Goal: Task Accomplishment & Management: Complete application form

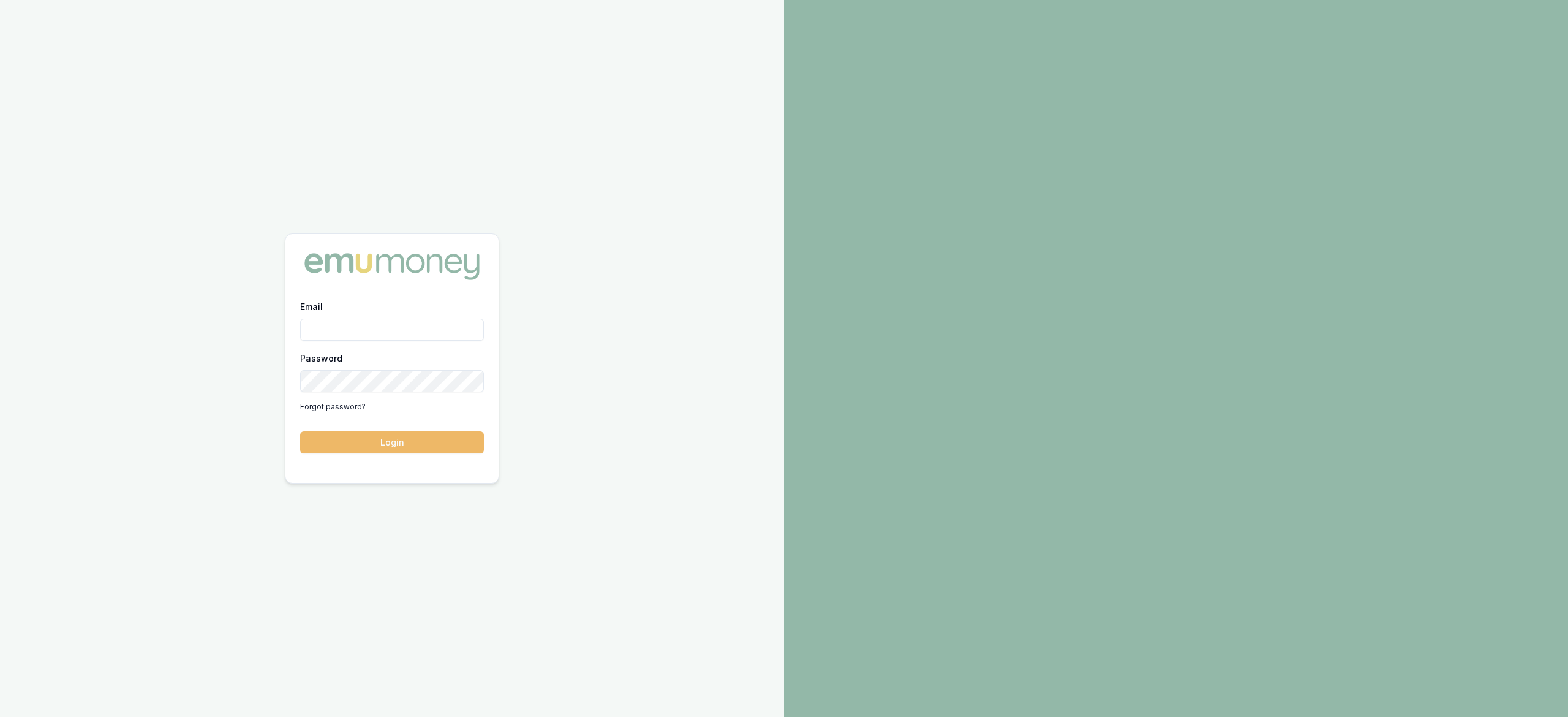
type input "laura.lamicela@emumoney.com.au"
click at [436, 432] on button "Login" at bounding box center [391, 442] width 183 height 22
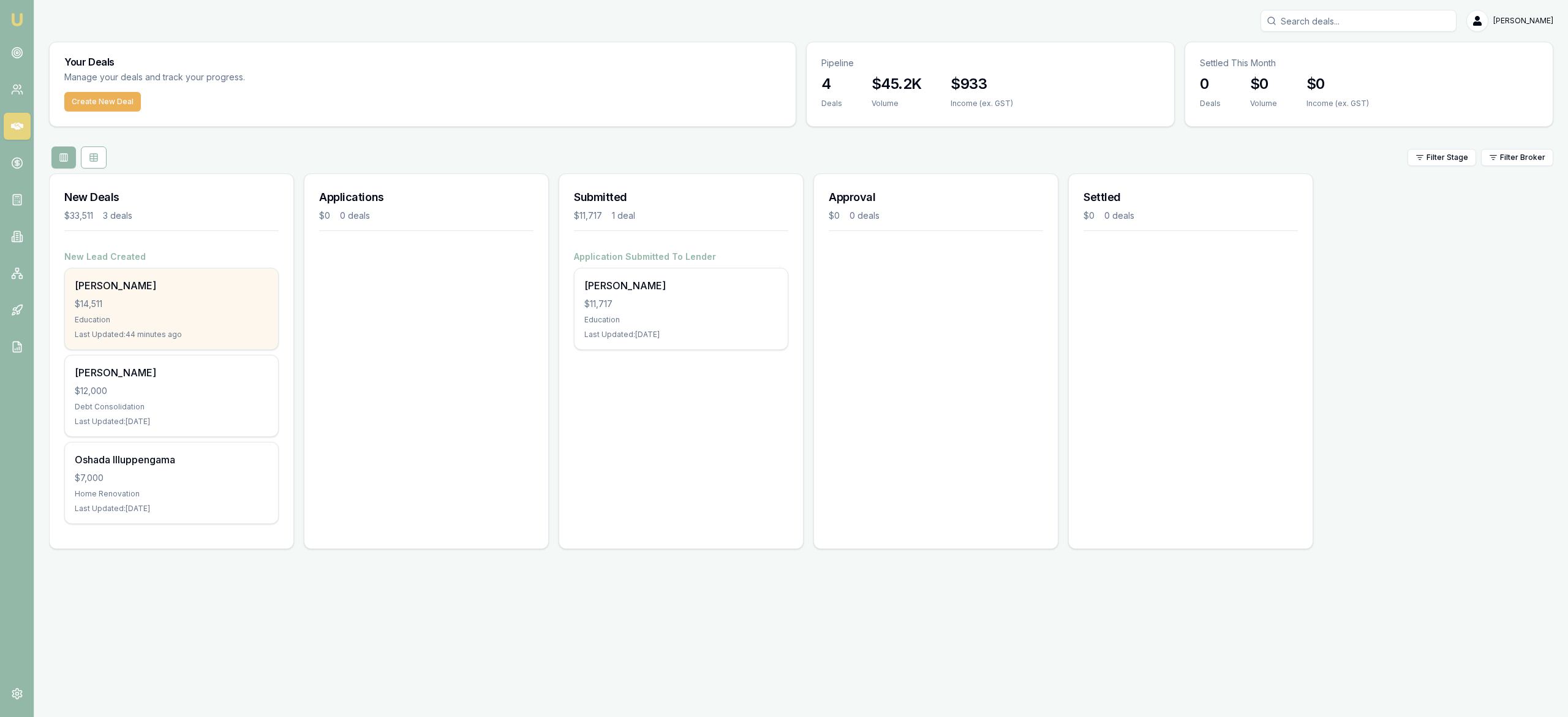
click at [164, 313] on div "Sashini Gajanayake $14,511 Education Last Updated: 44 minutes ago" at bounding box center [171, 309] width 213 height 81
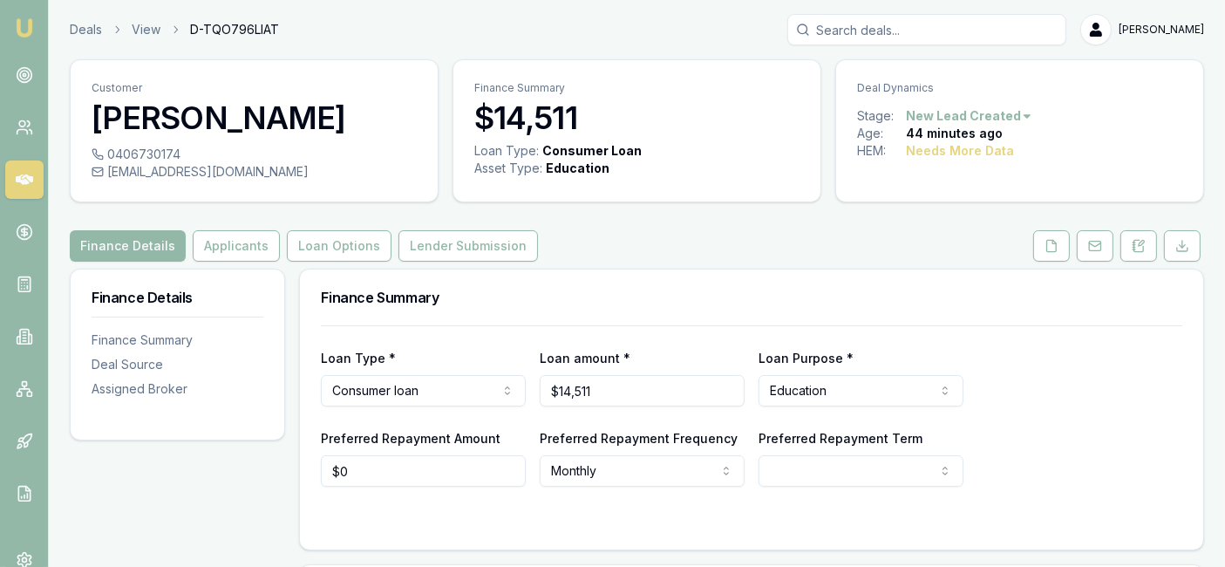
drag, startPoint x: 2205, startPoint y: 0, endPoint x: 770, endPoint y: 320, distance: 1470.7
click at [770, 320] on div "Finance Summary" at bounding box center [751, 297] width 903 height 56
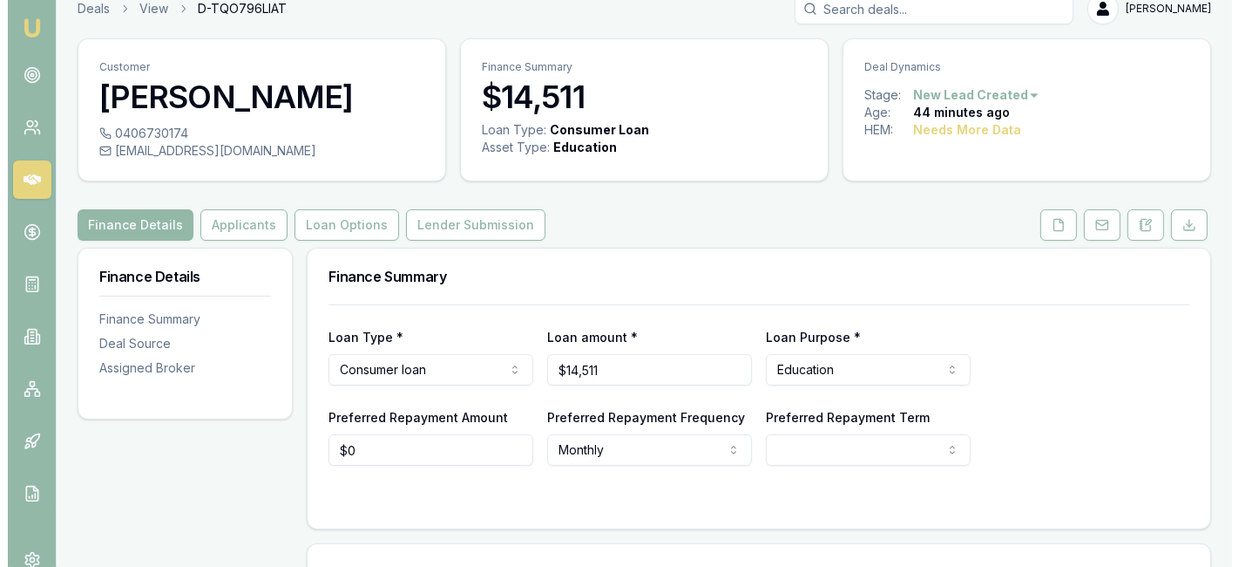
scroll to position [20, 0]
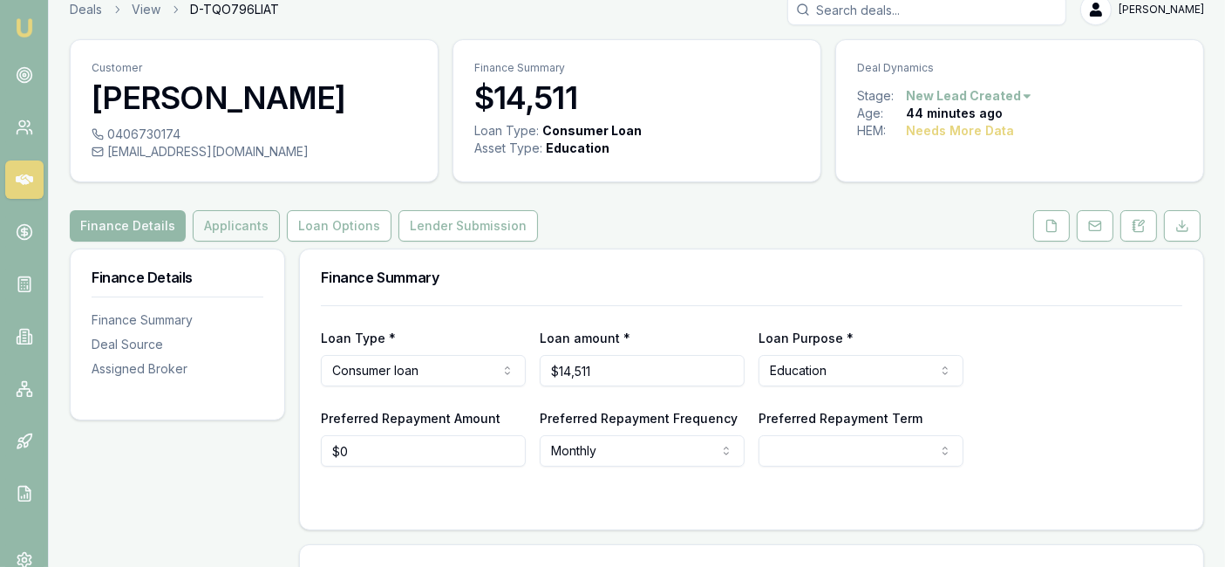
click at [264, 221] on button "Applicants" at bounding box center [236, 225] width 87 height 31
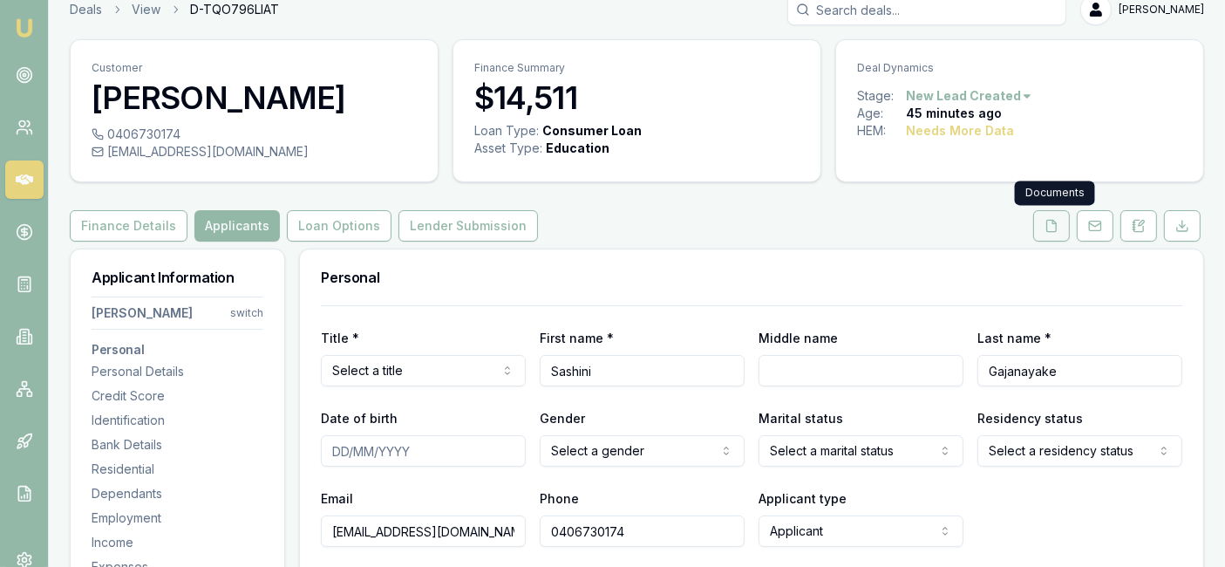
click at [1055, 227] on icon at bounding box center [1051, 226] width 14 height 14
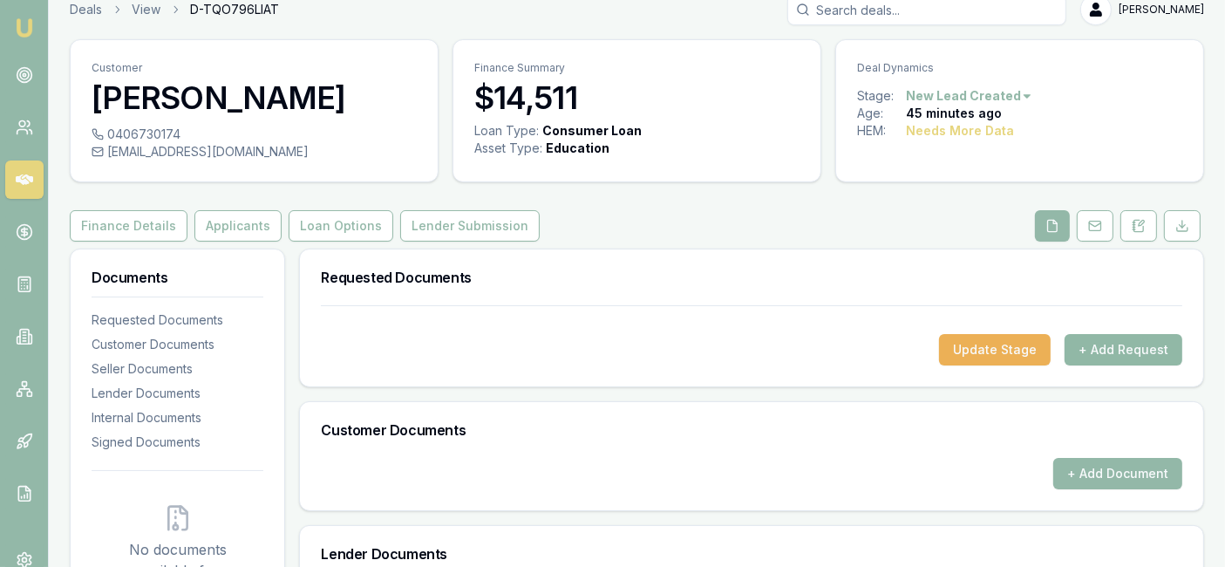
click at [1130, 356] on button "+ Add Request" at bounding box center [1123, 349] width 118 height 31
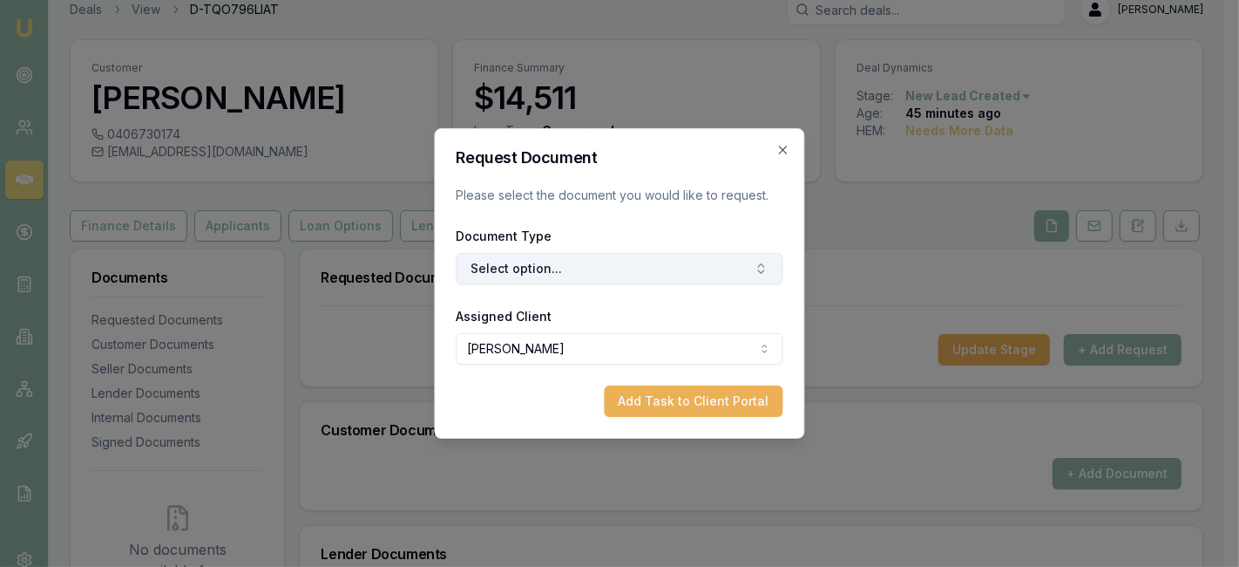
click at [739, 264] on button "Select option..." at bounding box center [620, 268] width 327 height 31
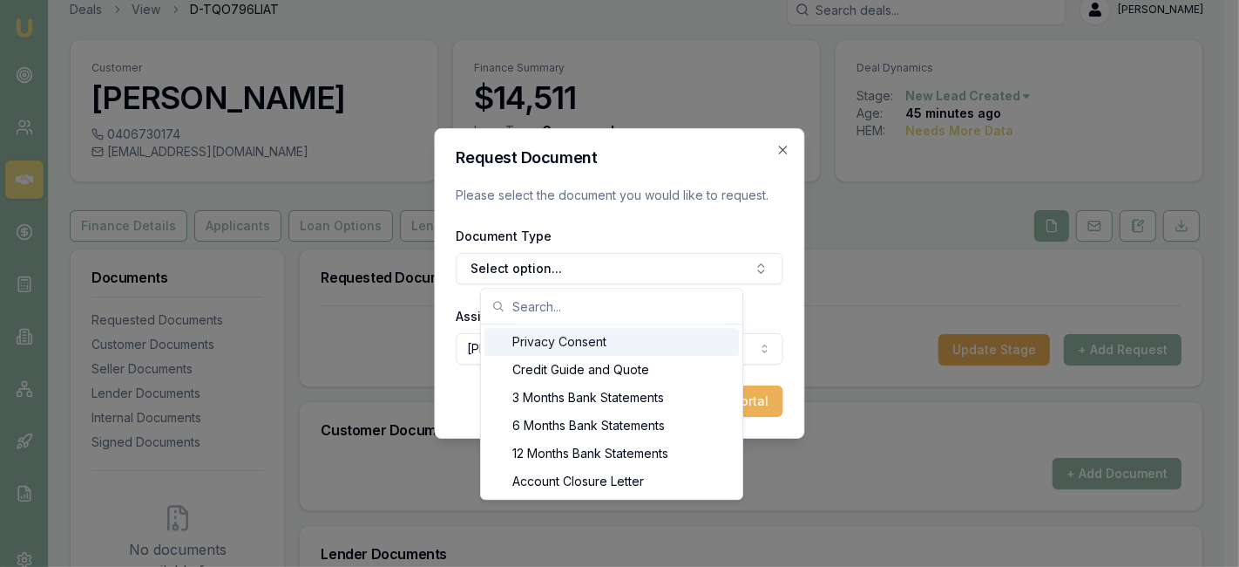
click at [649, 340] on div "Privacy Consent" at bounding box center [612, 342] width 254 height 28
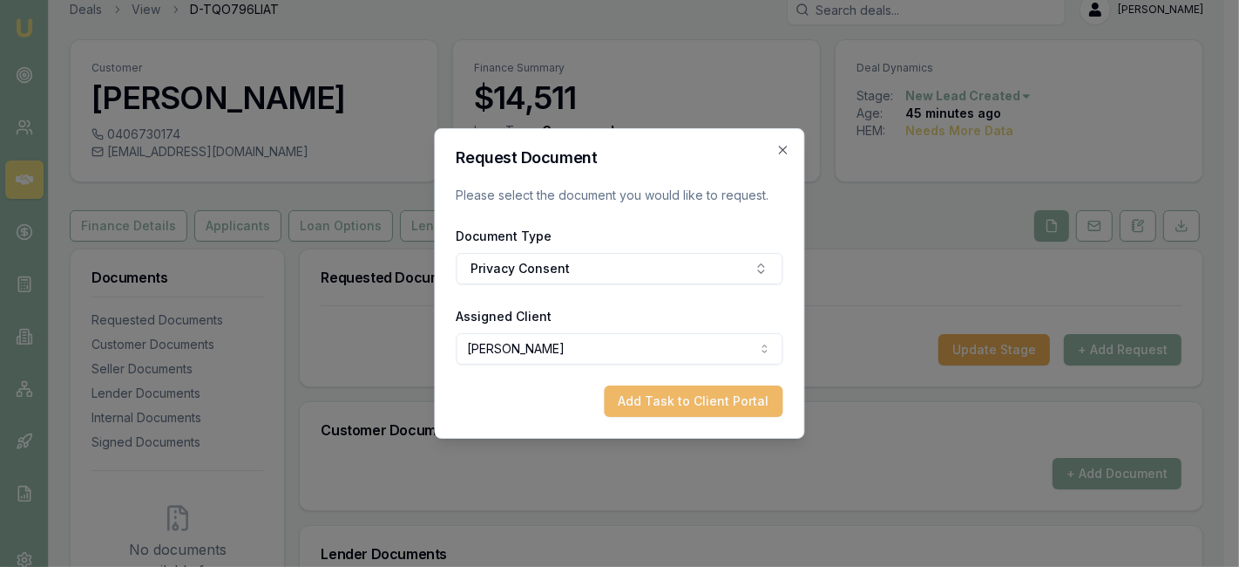
click at [686, 394] on button "Add Task to Client Portal" at bounding box center [694, 400] width 179 height 31
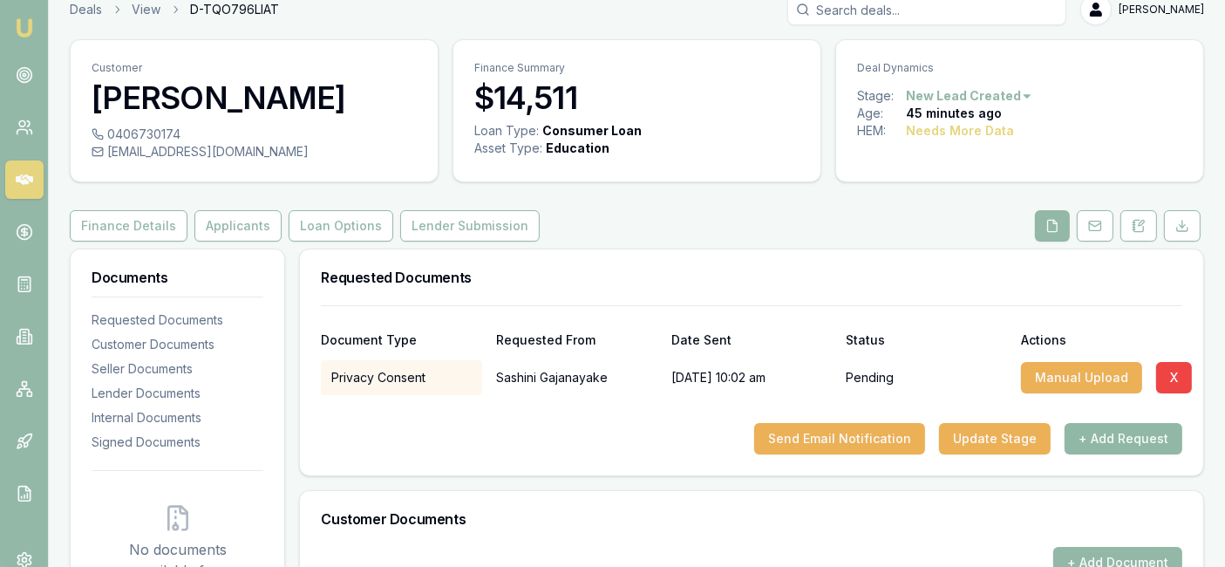
click at [1108, 440] on button "+ Add Request" at bounding box center [1123, 438] width 118 height 31
click at [1086, 431] on button "+ Add Request" at bounding box center [1123, 438] width 118 height 31
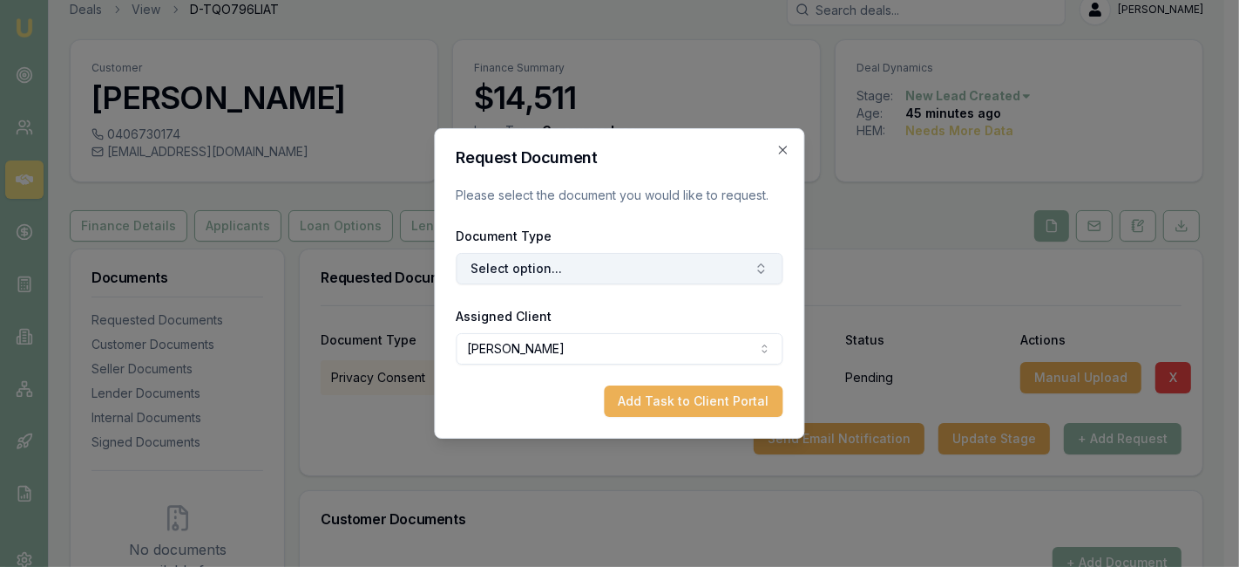
click at [689, 272] on button "Select option..." at bounding box center [620, 268] width 327 height 31
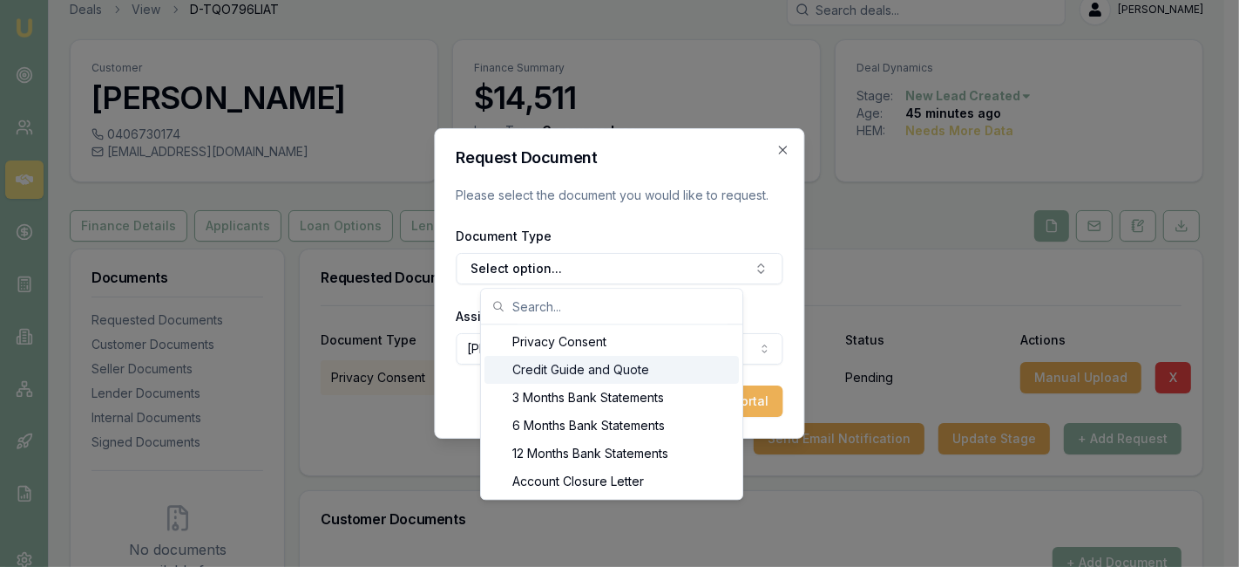
click at [664, 375] on div "Credit Guide and Quote" at bounding box center [612, 370] width 254 height 28
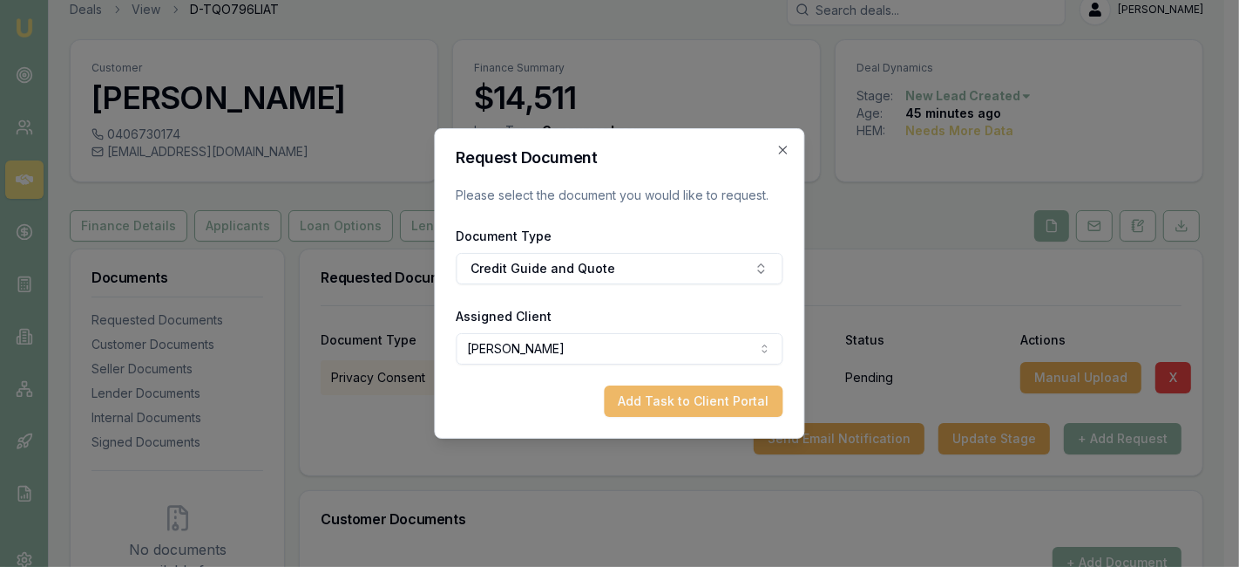
click at [670, 411] on button "Add Task to Client Portal" at bounding box center [694, 400] width 179 height 31
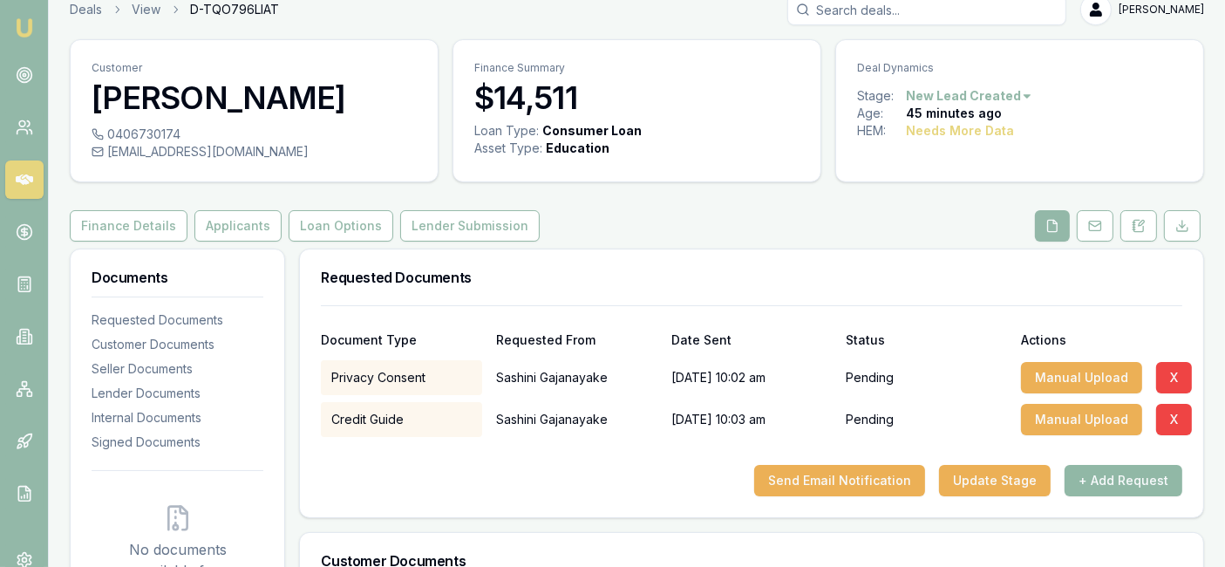
click at [1108, 483] on button "+ Add Request" at bounding box center [1123, 480] width 118 height 31
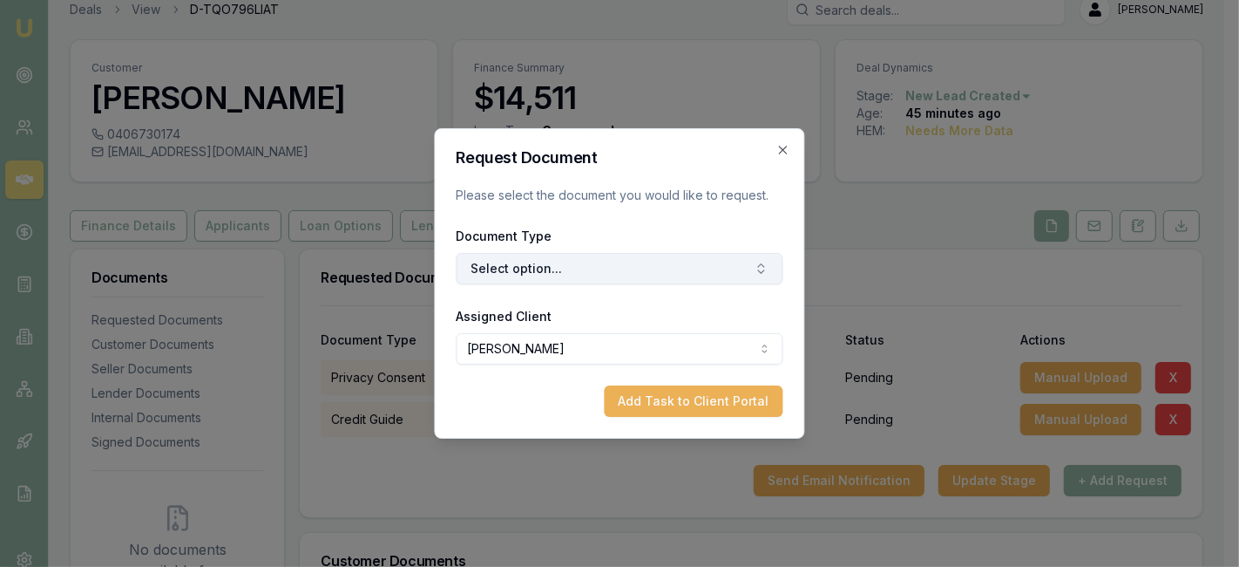
click at [555, 264] on button "Select option..." at bounding box center [620, 268] width 327 height 31
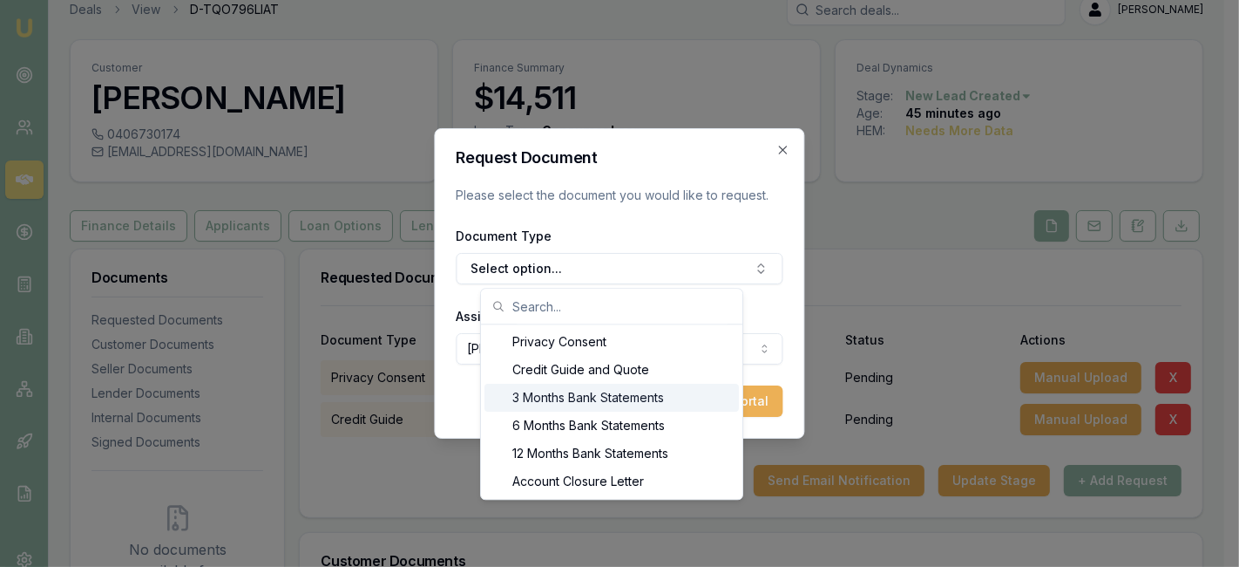
click at [573, 390] on div "3 Months Bank Statements" at bounding box center [612, 397] width 254 height 28
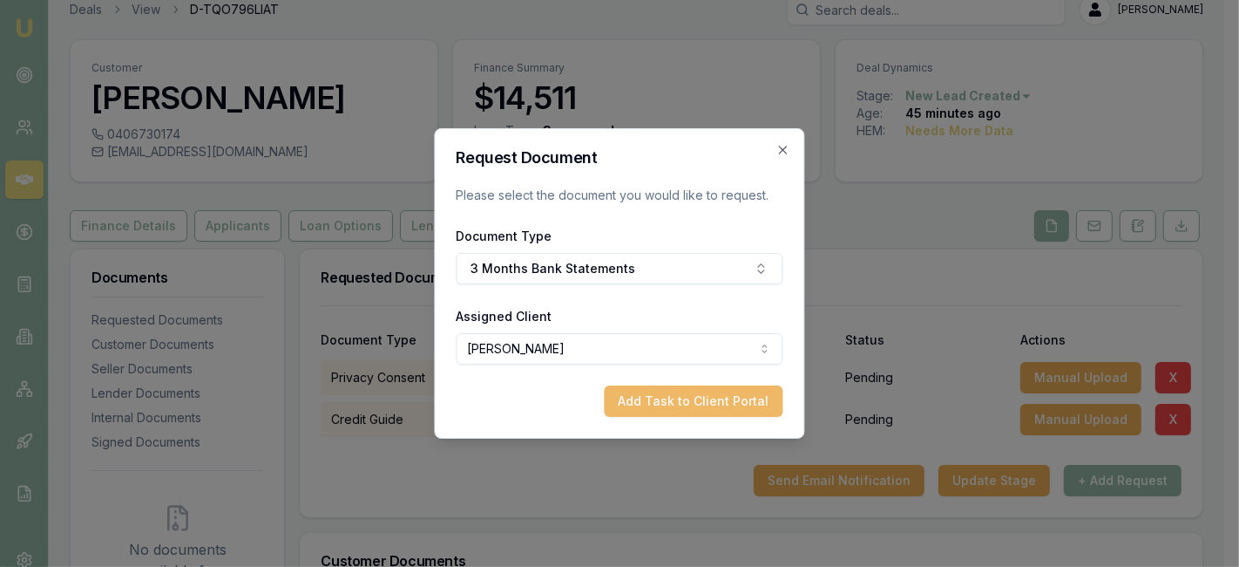
click at [666, 394] on button "Add Task to Client Portal" at bounding box center [694, 400] width 179 height 31
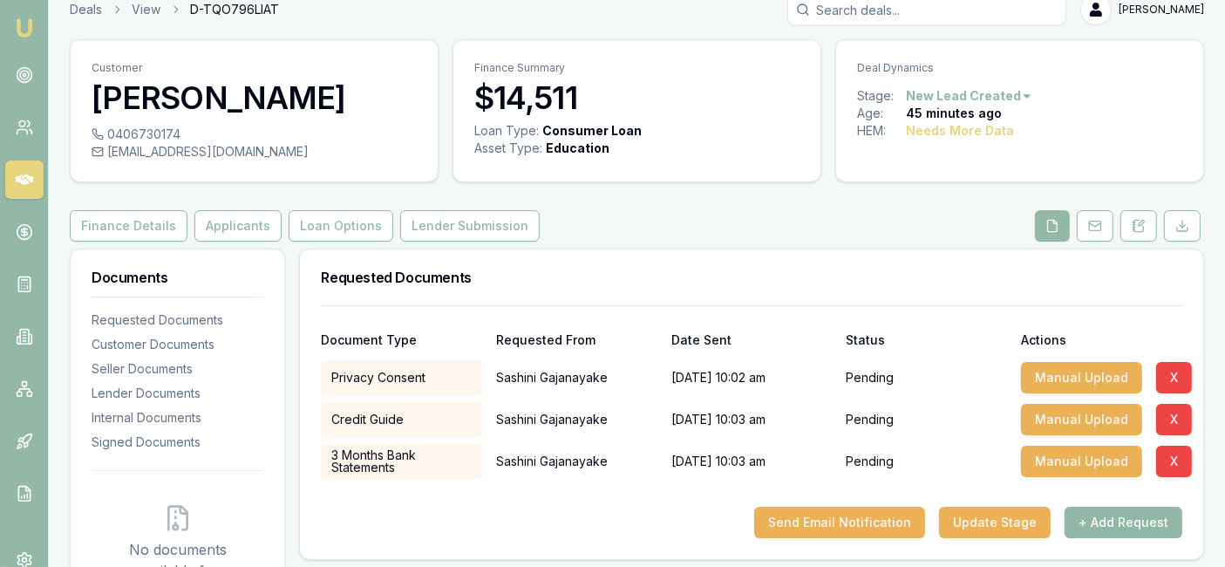
click at [1092, 520] on button "+ Add Request" at bounding box center [1123, 521] width 118 height 31
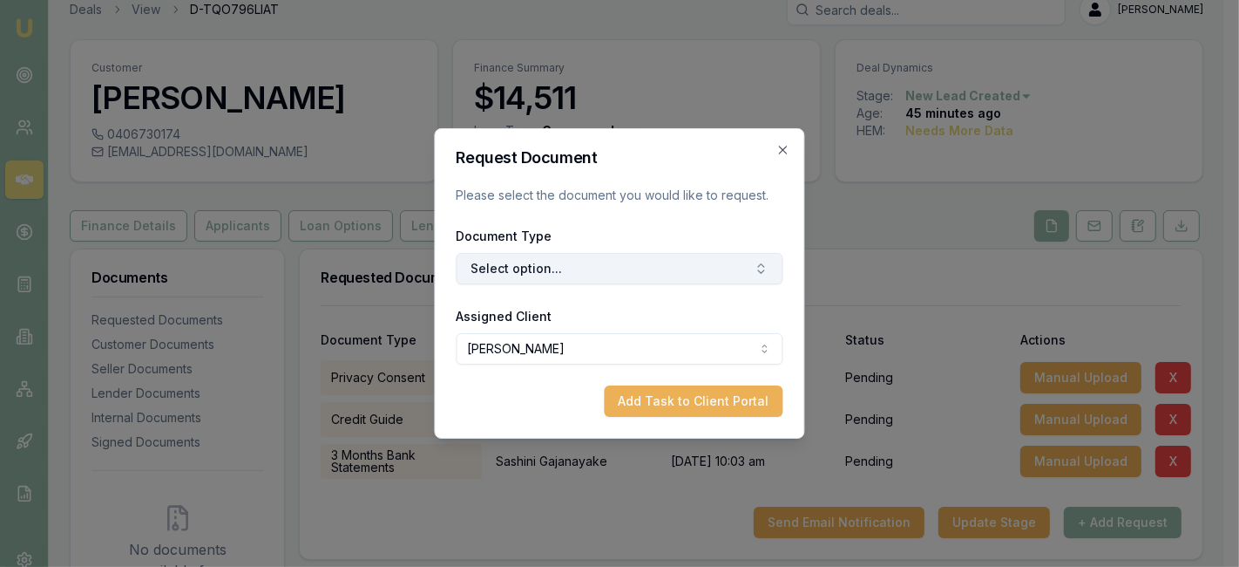
click at [663, 280] on button "Select option..." at bounding box center [620, 268] width 327 height 31
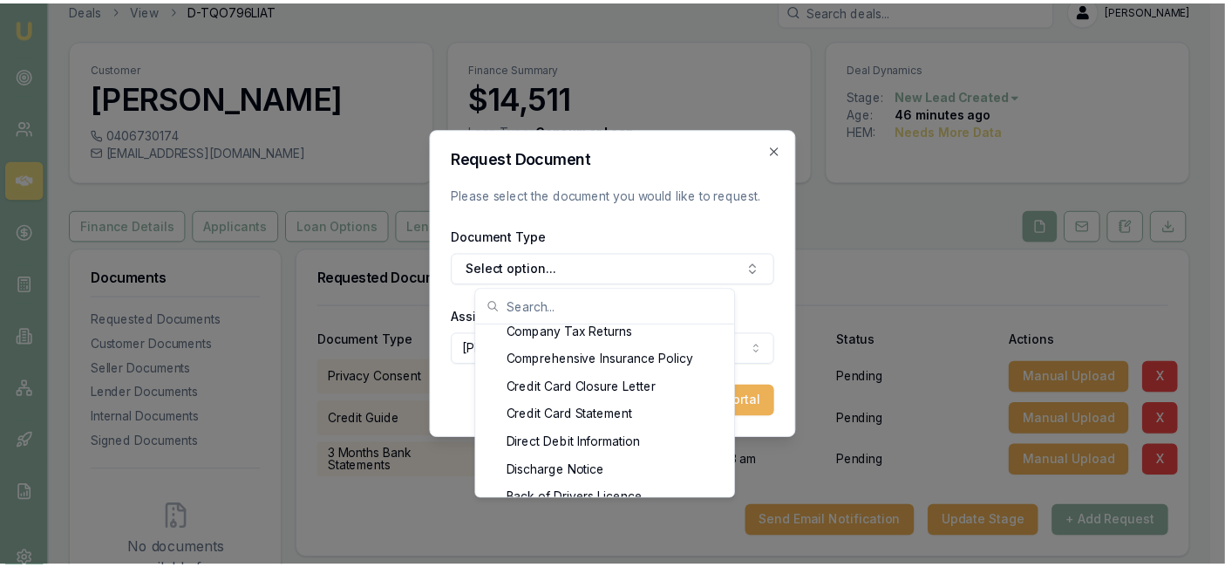
scroll to position [774, 0]
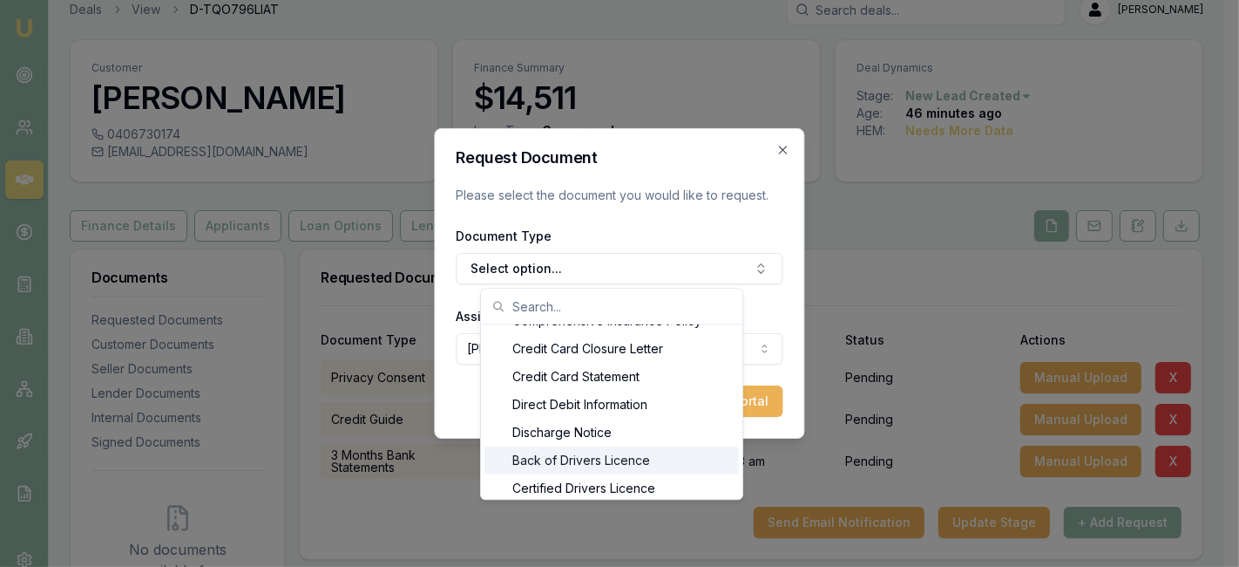
click at [644, 466] on div "Back of Drivers Licence" at bounding box center [612, 460] width 254 height 28
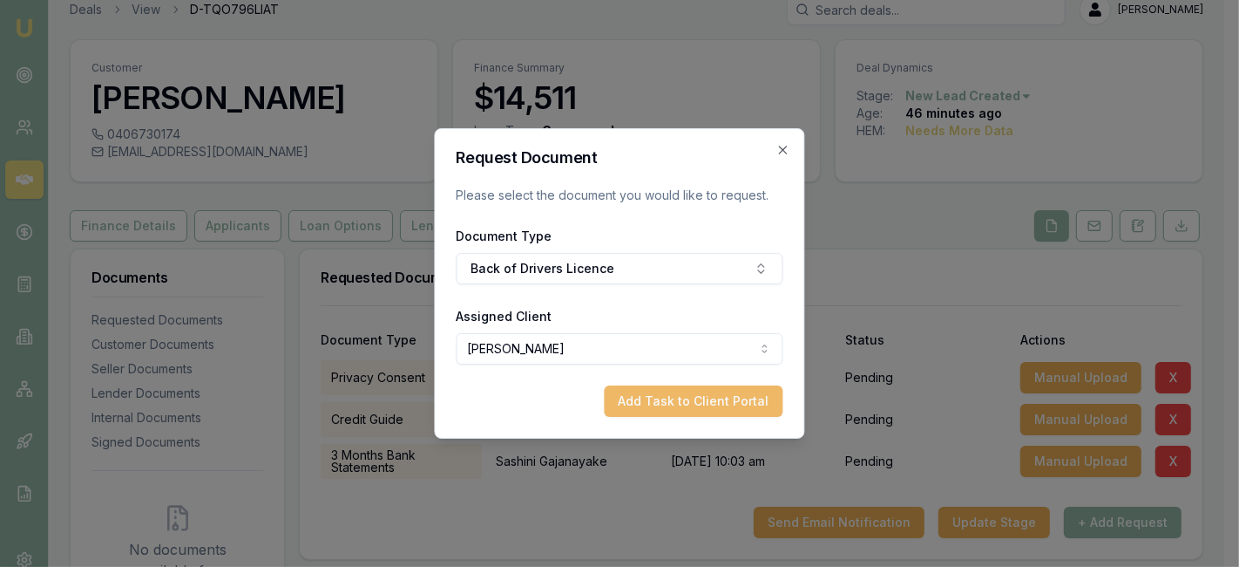
click at [702, 394] on button "Add Task to Client Portal" at bounding box center [694, 400] width 179 height 31
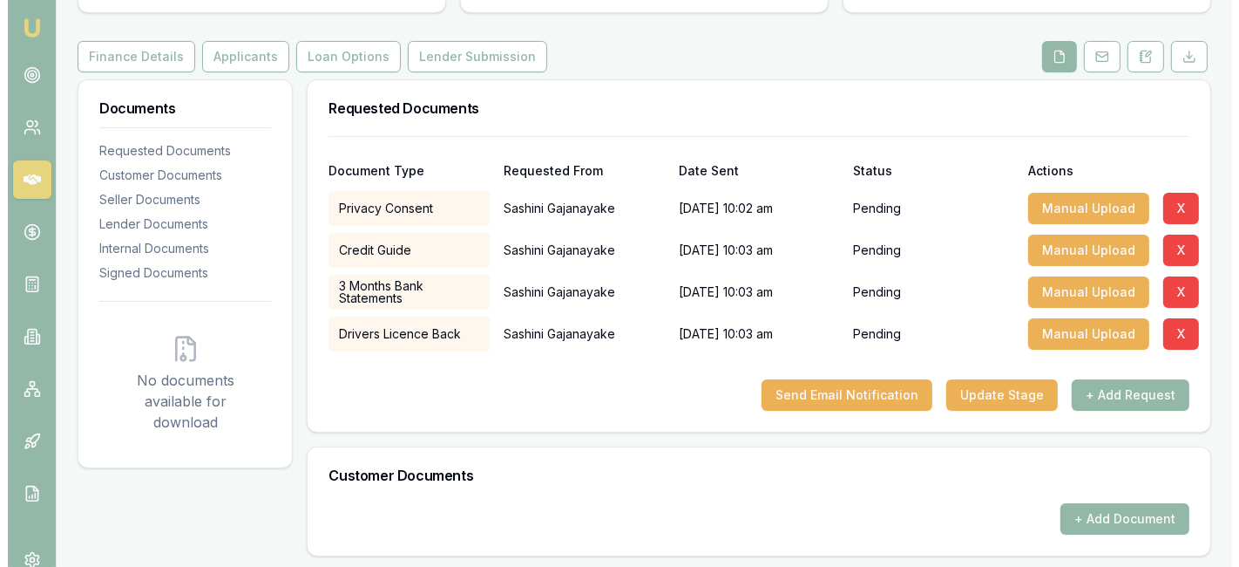
scroll to position [204, 0]
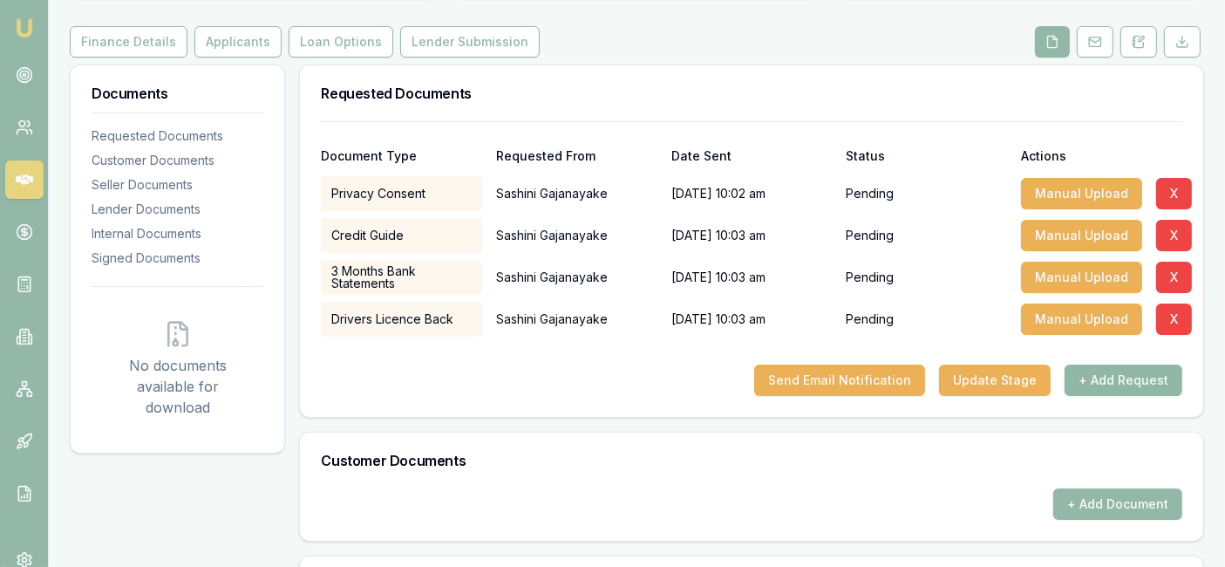
click at [1104, 375] on button "+ Add Request" at bounding box center [1123, 379] width 118 height 31
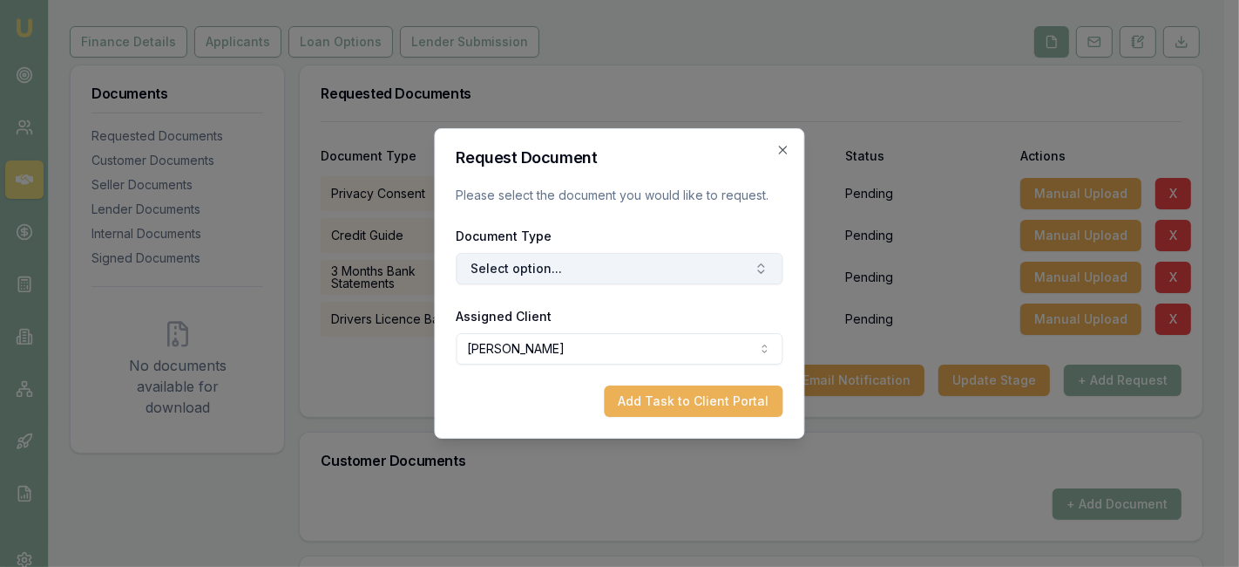
click at [751, 272] on button "Select option..." at bounding box center [620, 268] width 327 height 31
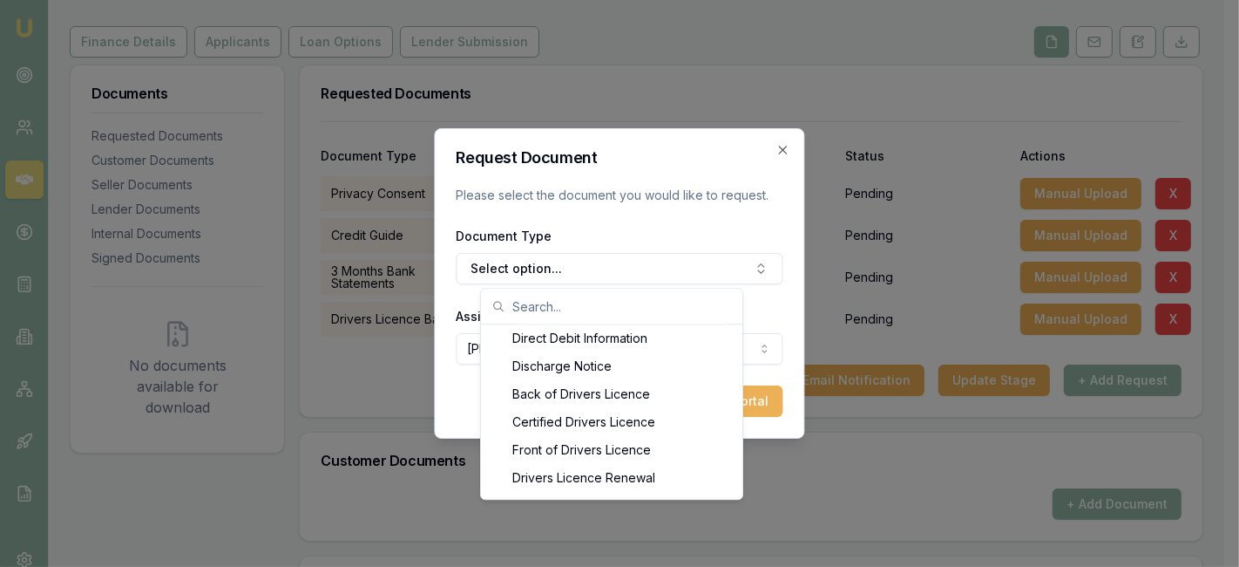
scroll to position [852, 0]
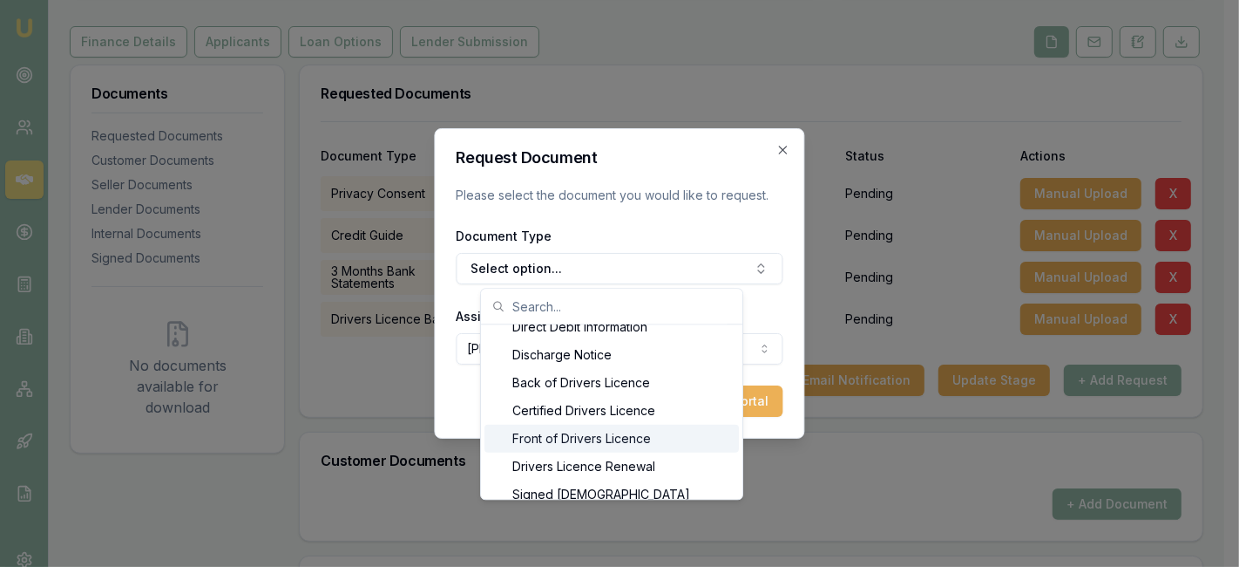
click at [664, 436] on div "Front of Drivers Licence" at bounding box center [612, 438] width 254 height 28
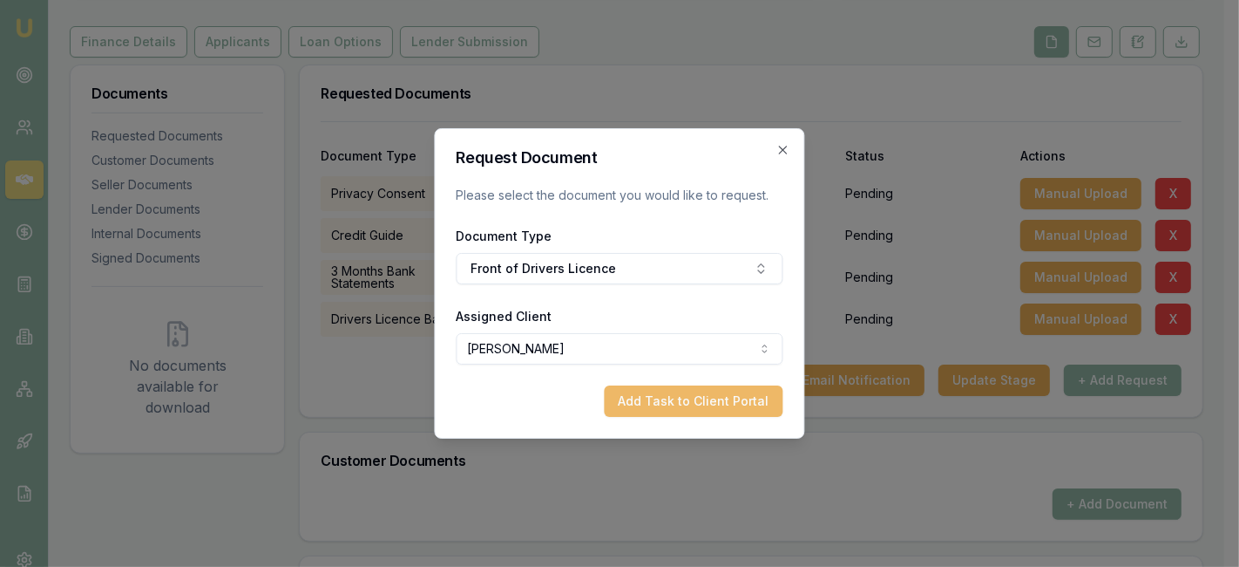
click at [727, 402] on button "Add Task to Client Portal" at bounding box center [694, 400] width 179 height 31
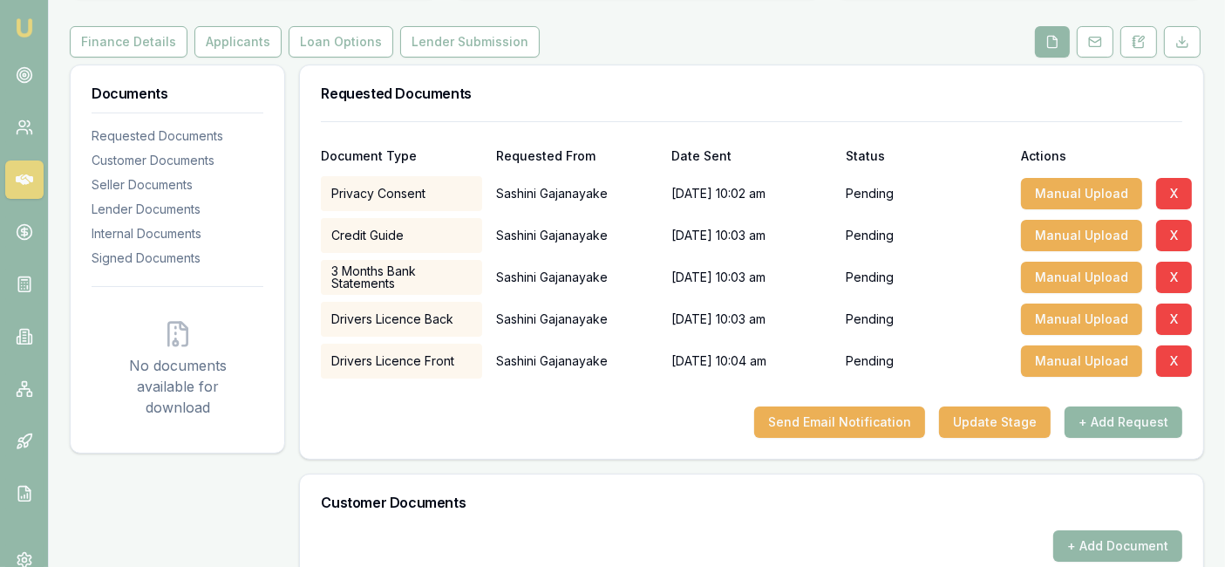
click at [1113, 424] on button "+ Add Request" at bounding box center [1123, 421] width 118 height 31
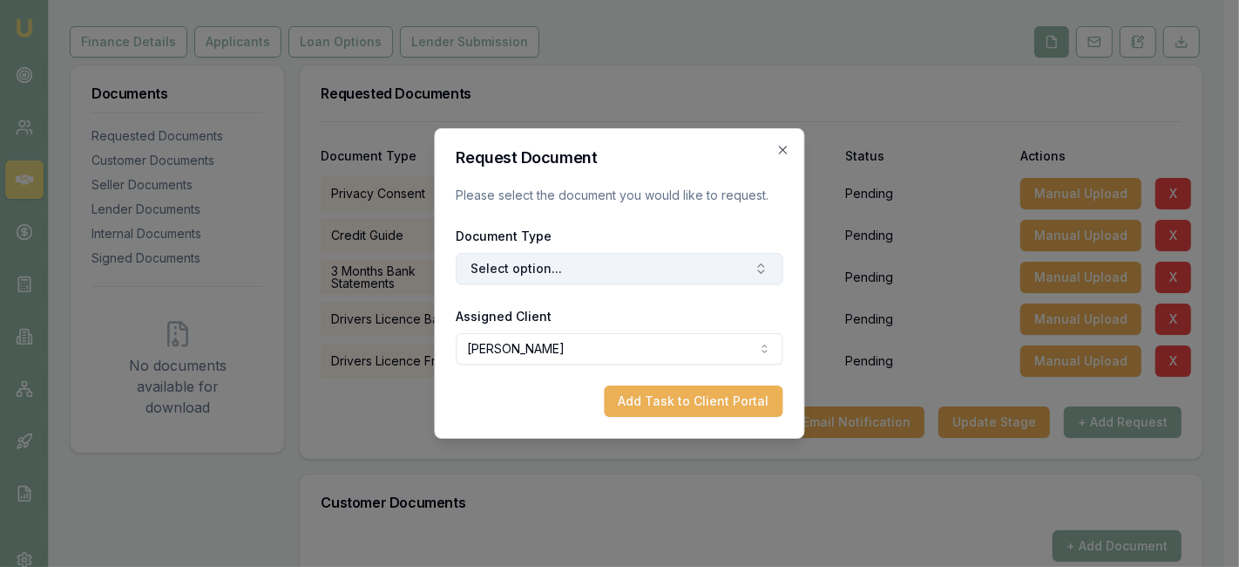
click at [747, 268] on button "Select option..." at bounding box center [620, 268] width 327 height 31
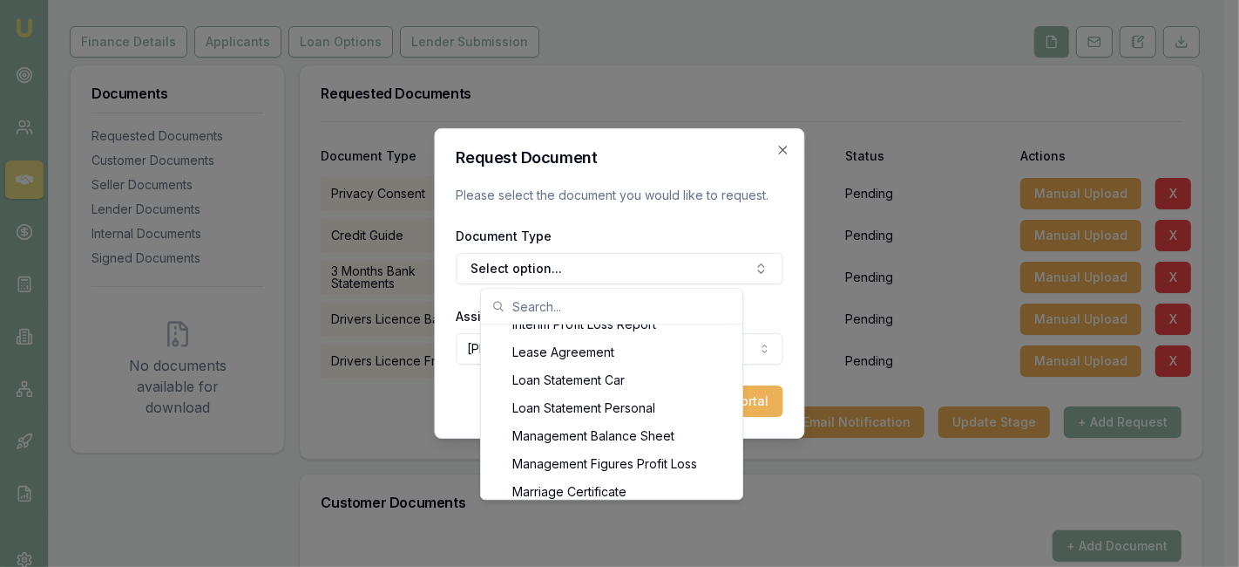
scroll to position [1200, 0]
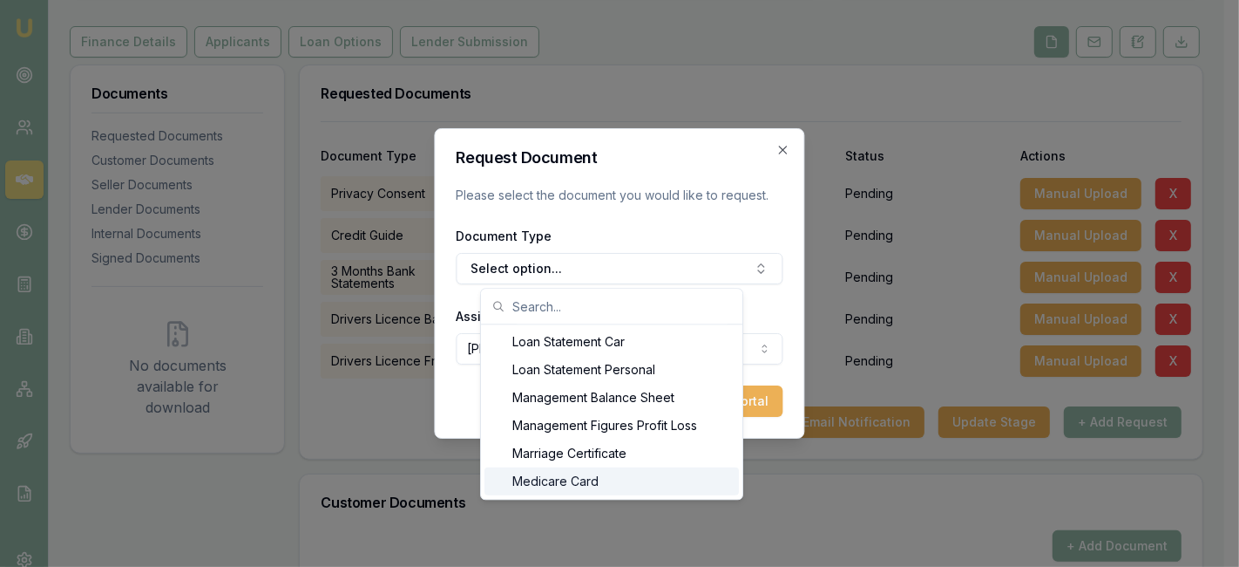
click at [669, 478] on div "Medicare Card" at bounding box center [612, 480] width 254 height 28
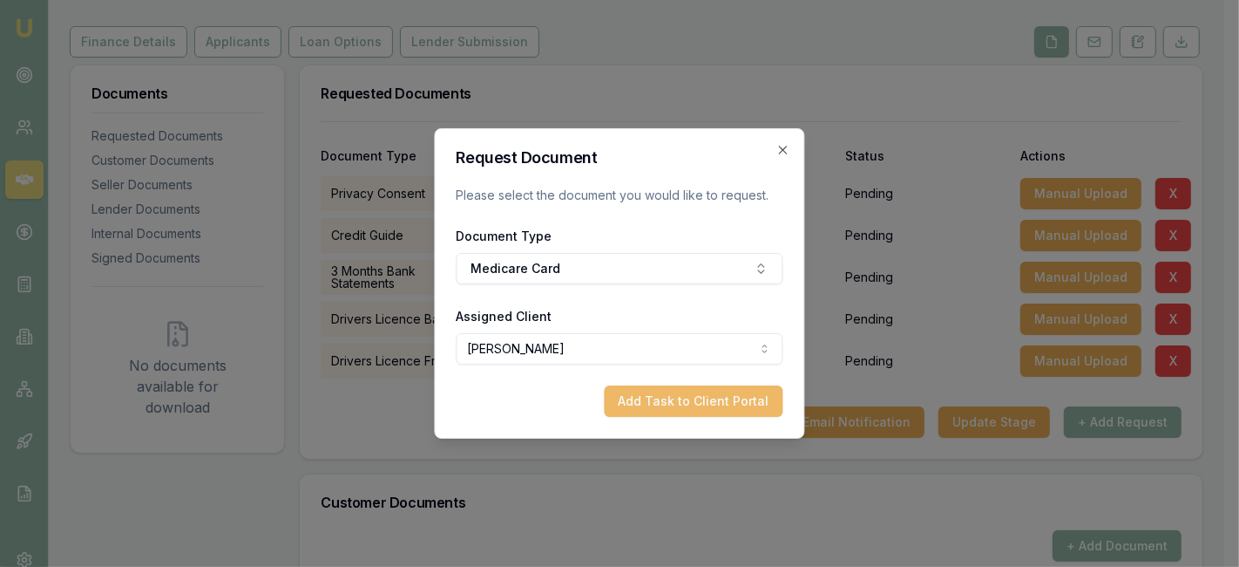
click at [658, 402] on button "Add Task to Client Portal" at bounding box center [694, 400] width 179 height 31
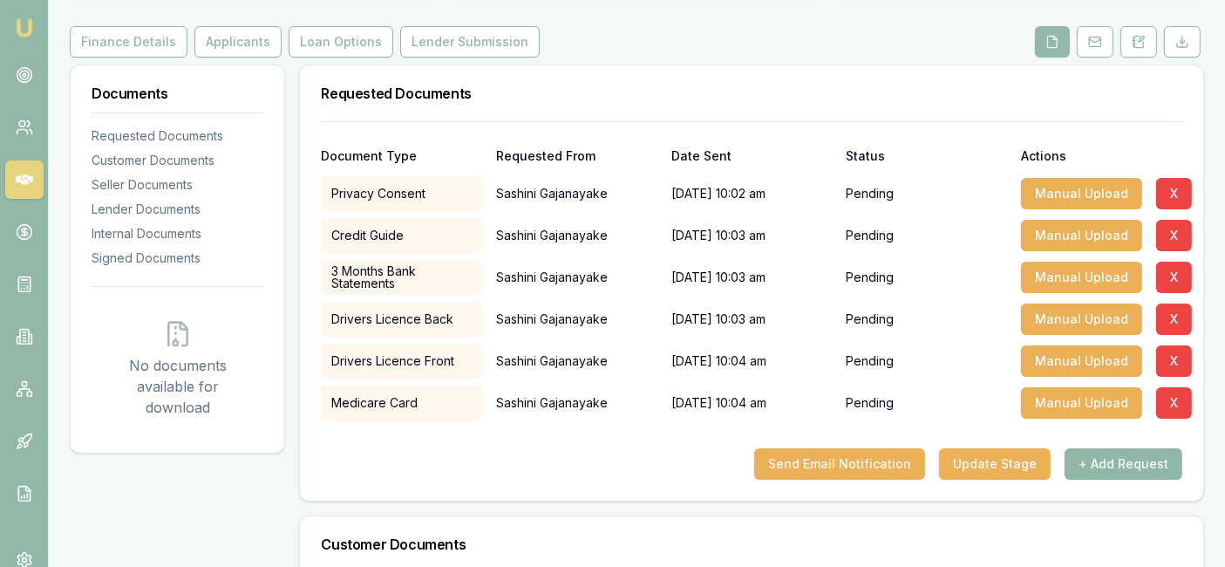
click at [1120, 456] on button "+ Add Request" at bounding box center [1123, 463] width 118 height 31
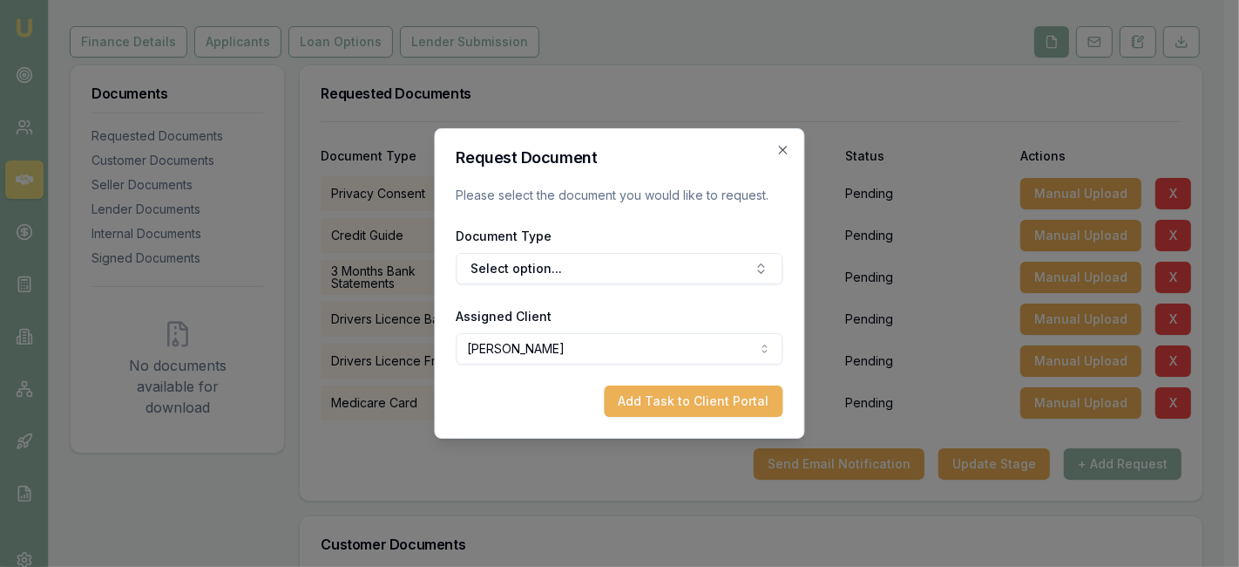
click at [723, 290] on form "Request Document Please select the document you would like to request. Document…" at bounding box center [620, 283] width 327 height 267
click at [729, 277] on button "Select option..." at bounding box center [620, 268] width 327 height 31
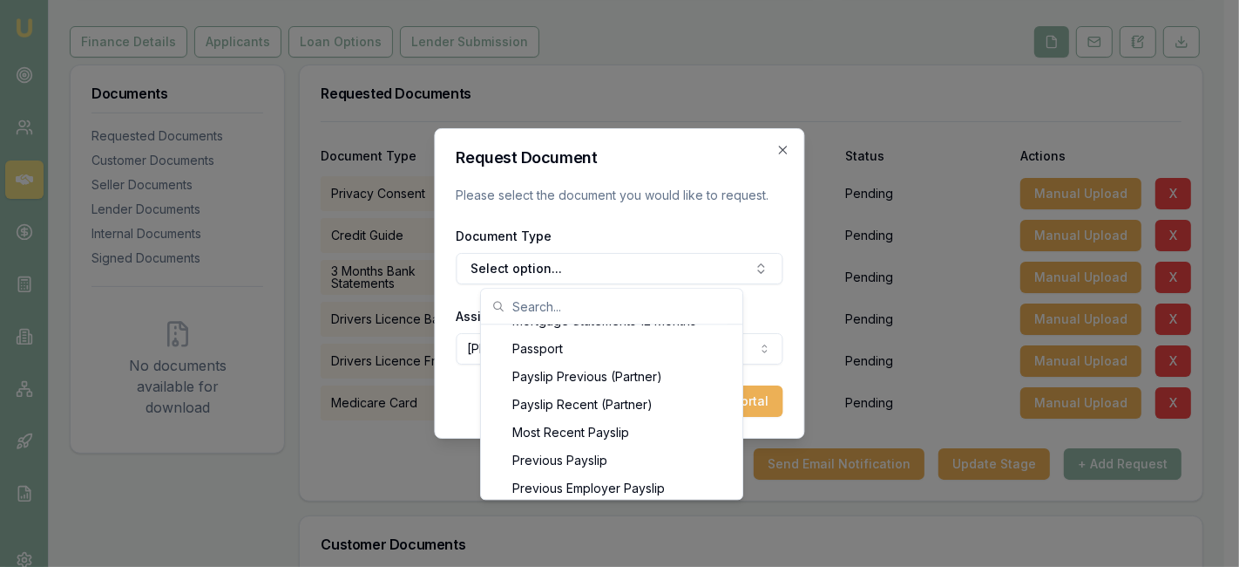
scroll to position [1430, 0]
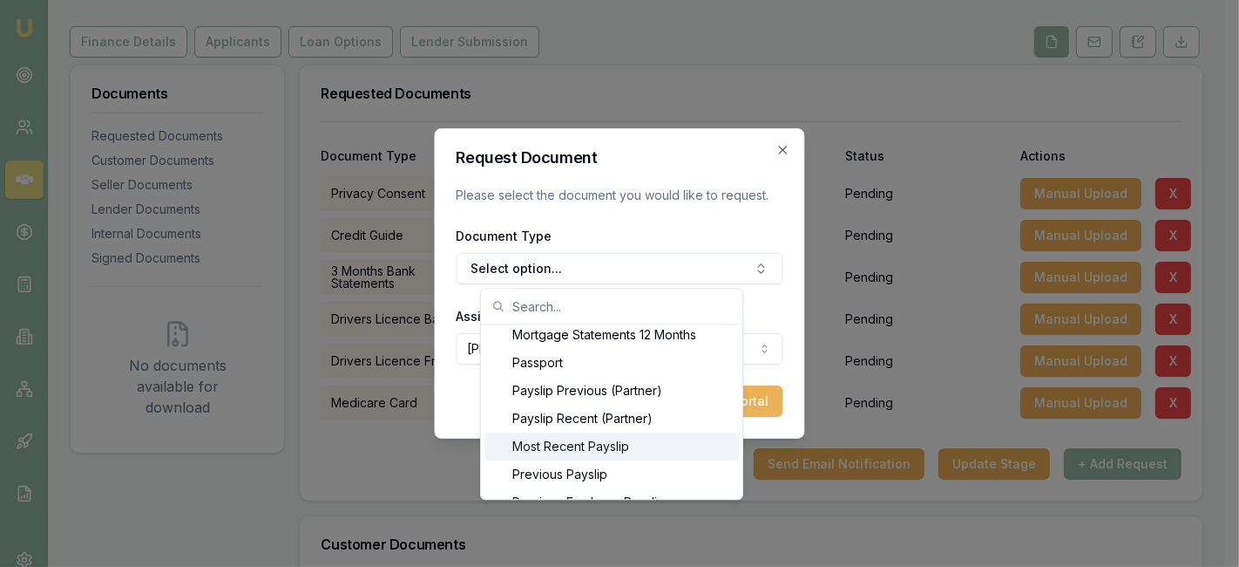
click at [631, 449] on div "Most Recent Payslip" at bounding box center [612, 445] width 254 height 28
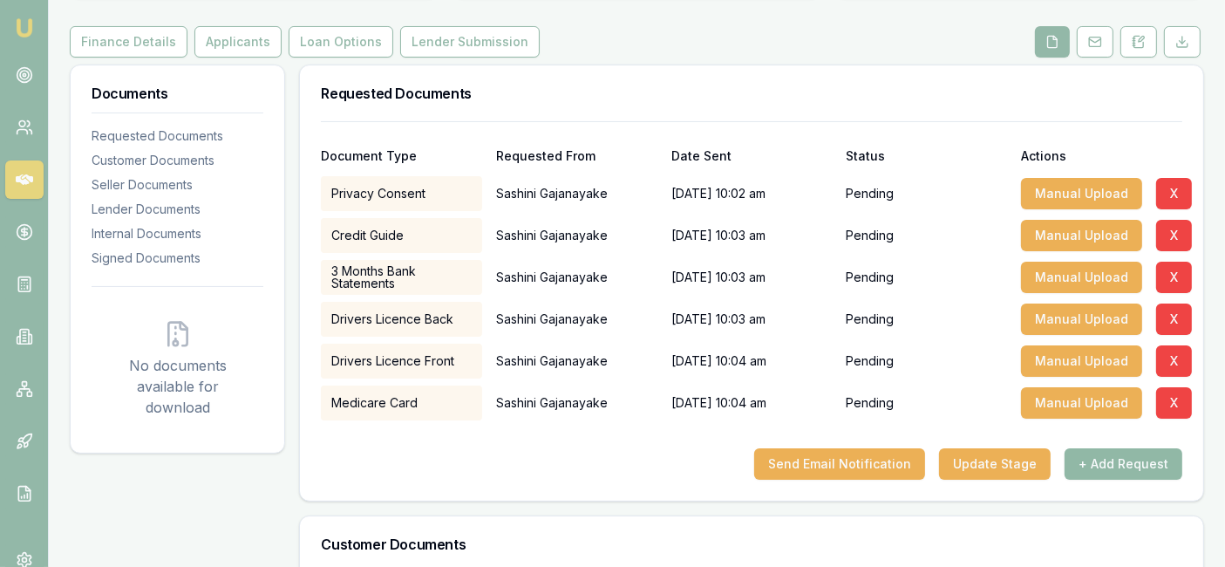
click at [1102, 470] on button "+ Add Request" at bounding box center [1123, 463] width 118 height 31
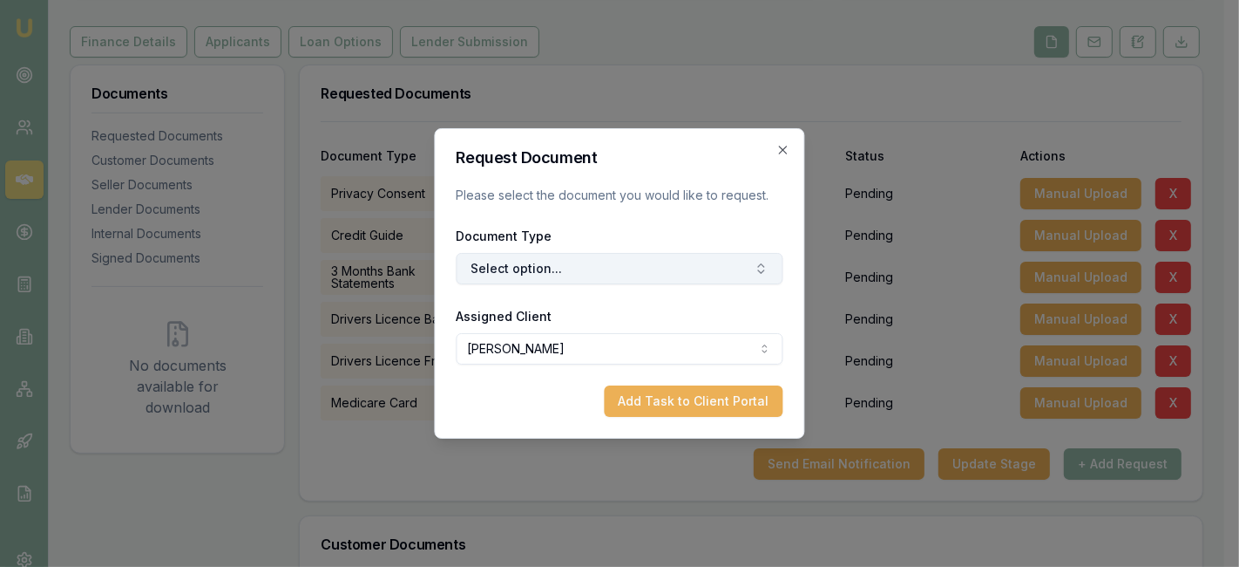
click at [682, 275] on button "Select option..." at bounding box center [620, 268] width 327 height 31
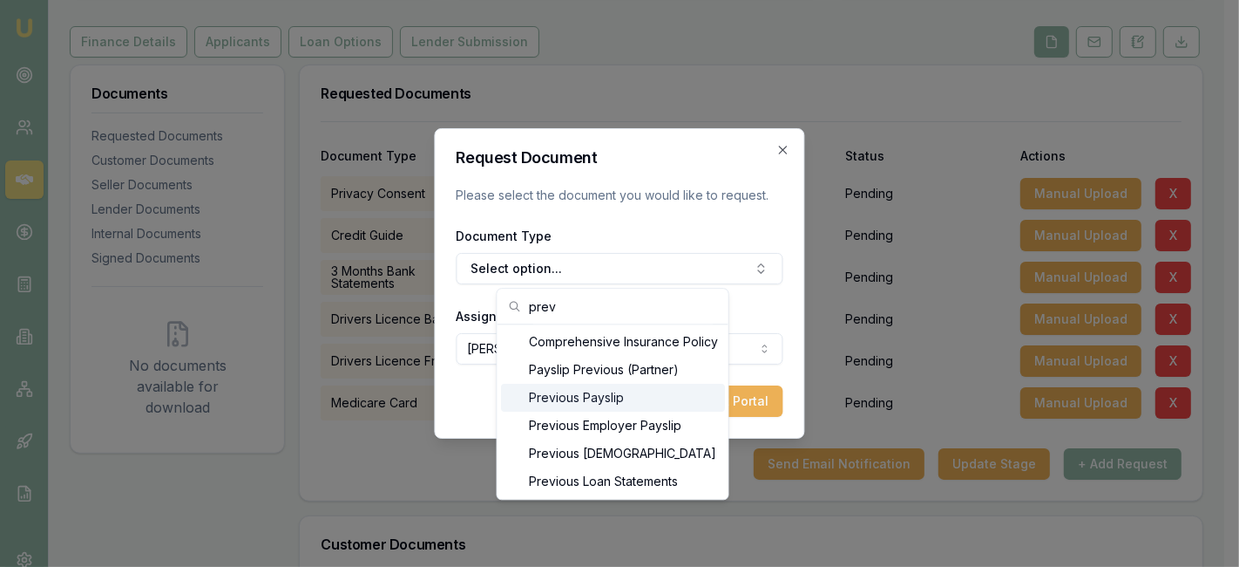
type input "prev"
click at [610, 399] on div "Previous Payslip" at bounding box center [613, 397] width 224 height 28
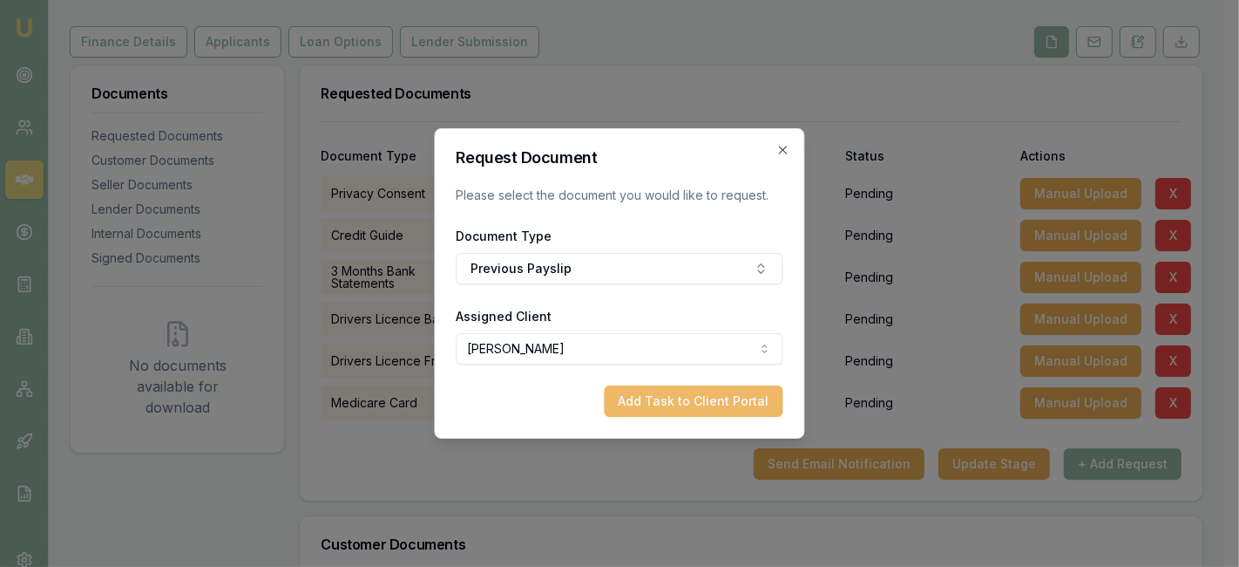
click at [657, 402] on button "Add Task to Client Portal" at bounding box center [694, 400] width 179 height 31
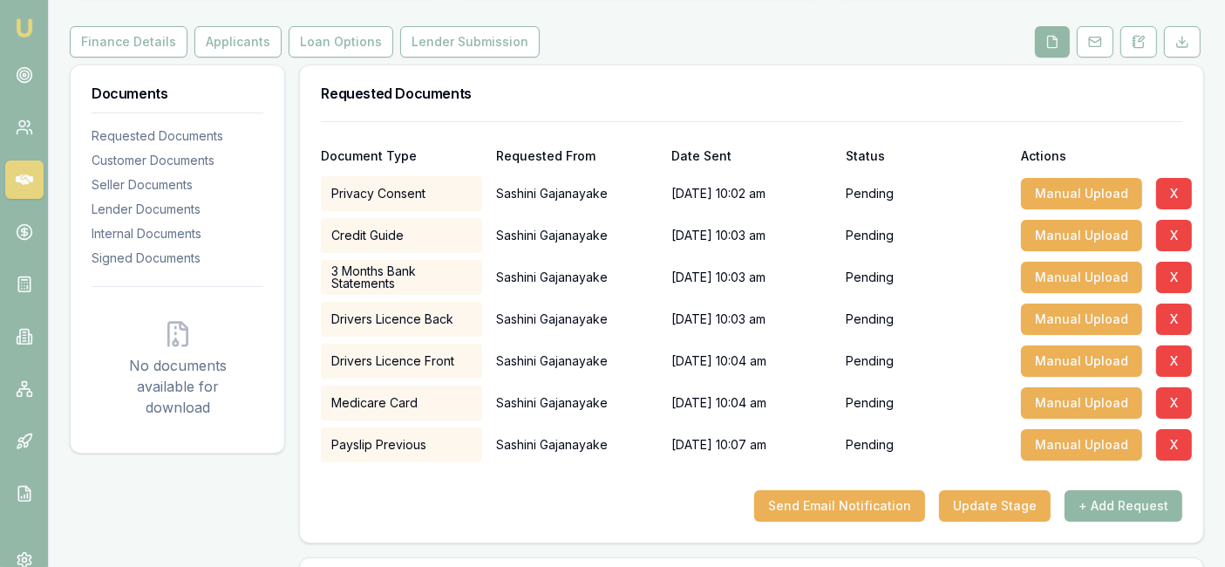
click at [1099, 494] on button "+ Add Request" at bounding box center [1123, 505] width 118 height 31
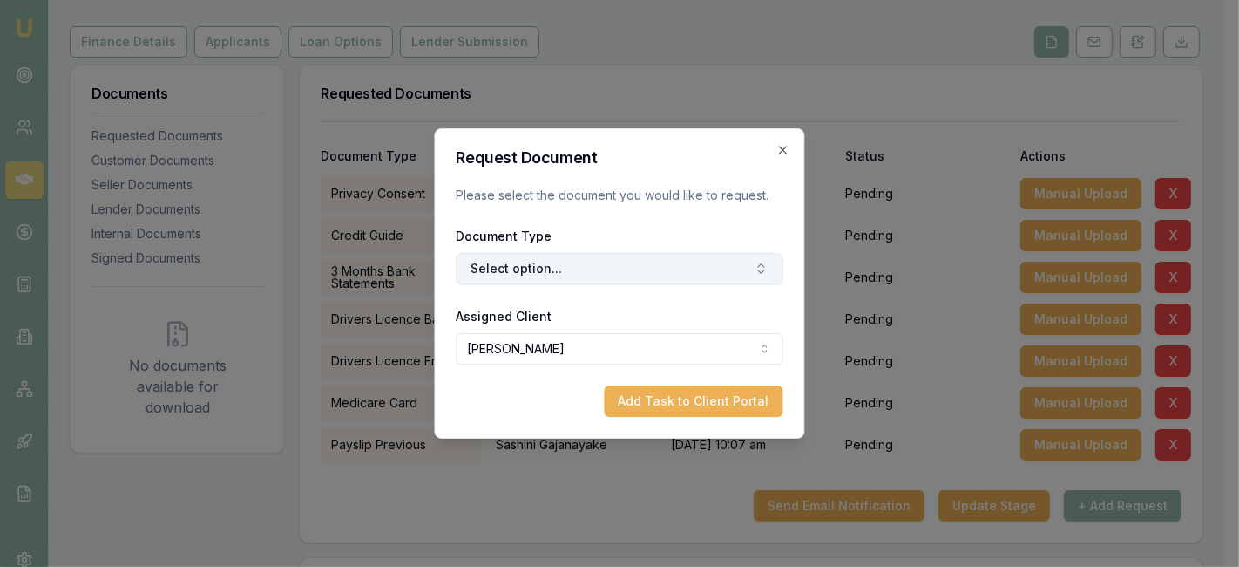
click at [621, 277] on button "Select option..." at bounding box center [620, 268] width 327 height 31
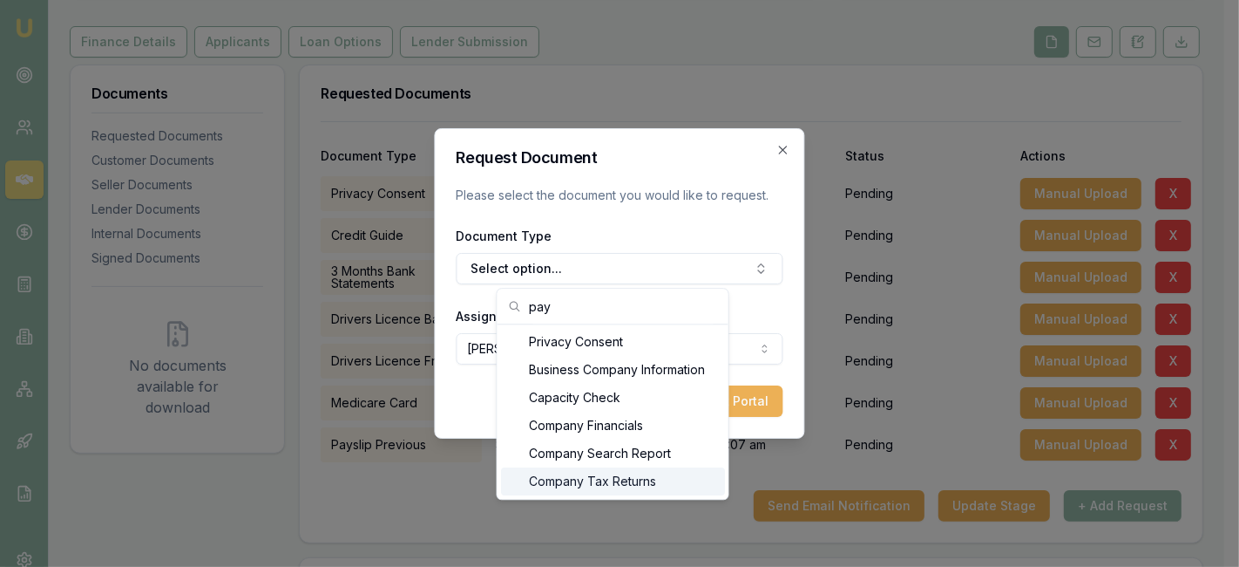
type input "pay"
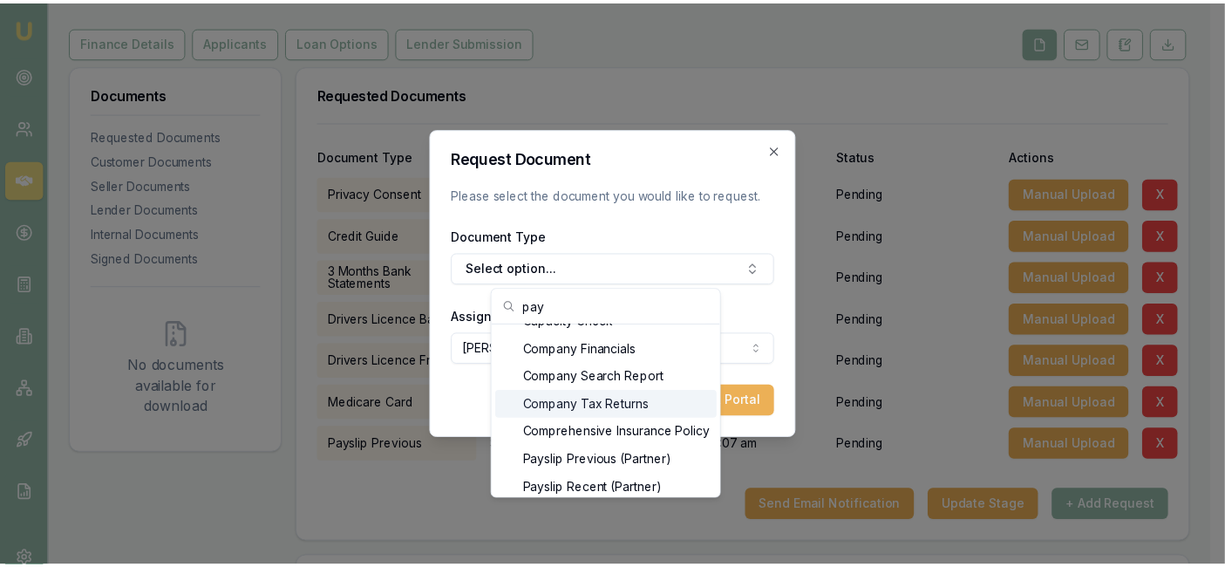
scroll to position [116, 0]
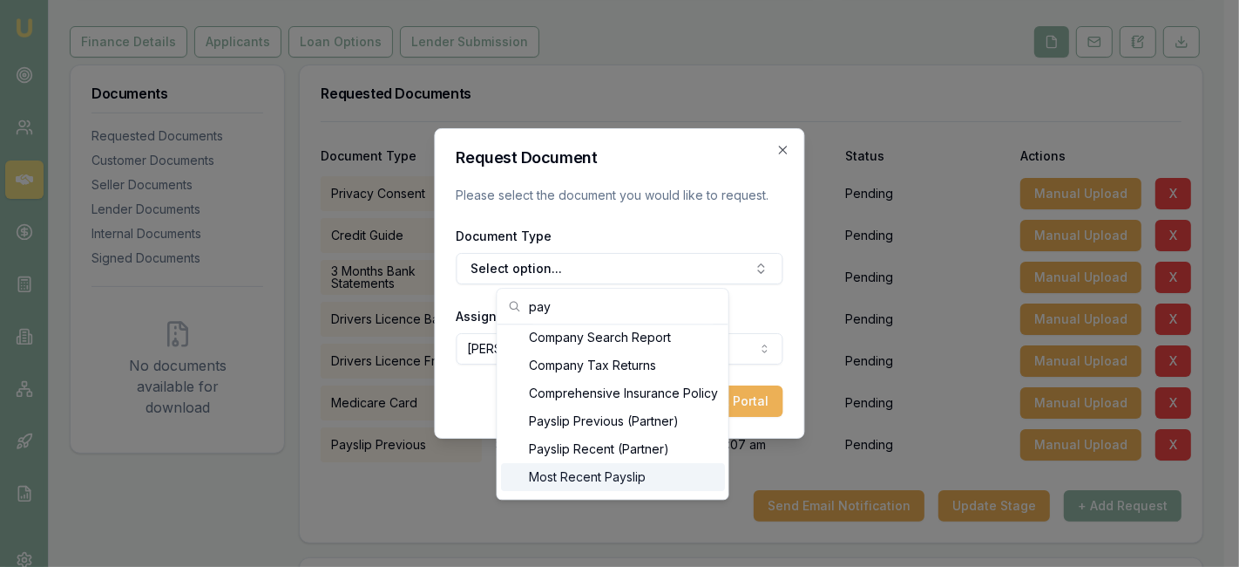
click at [640, 475] on div "Most Recent Payslip" at bounding box center [613, 477] width 224 height 28
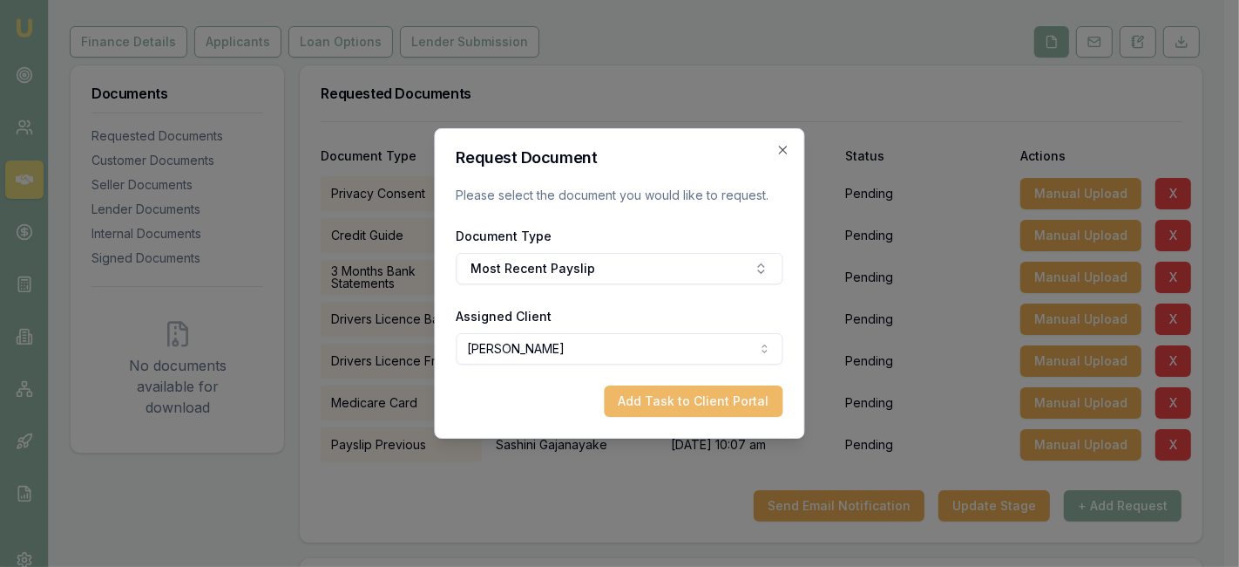
click at [668, 404] on button "Add Task to Client Portal" at bounding box center [694, 400] width 179 height 31
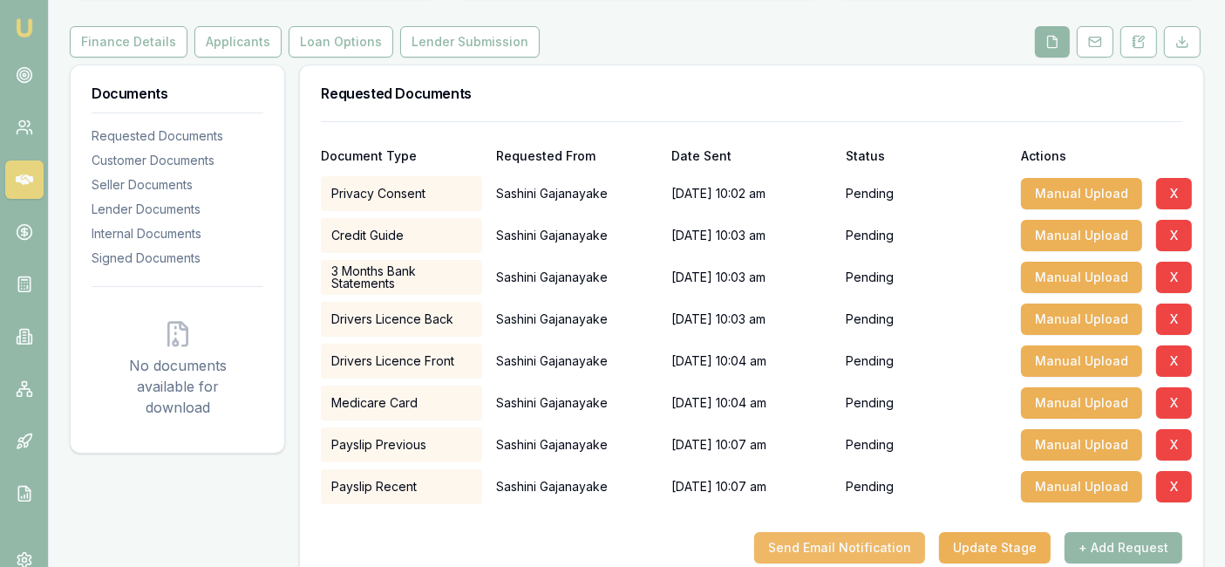
click at [876, 543] on button "Send Email Notification" at bounding box center [839, 547] width 171 height 31
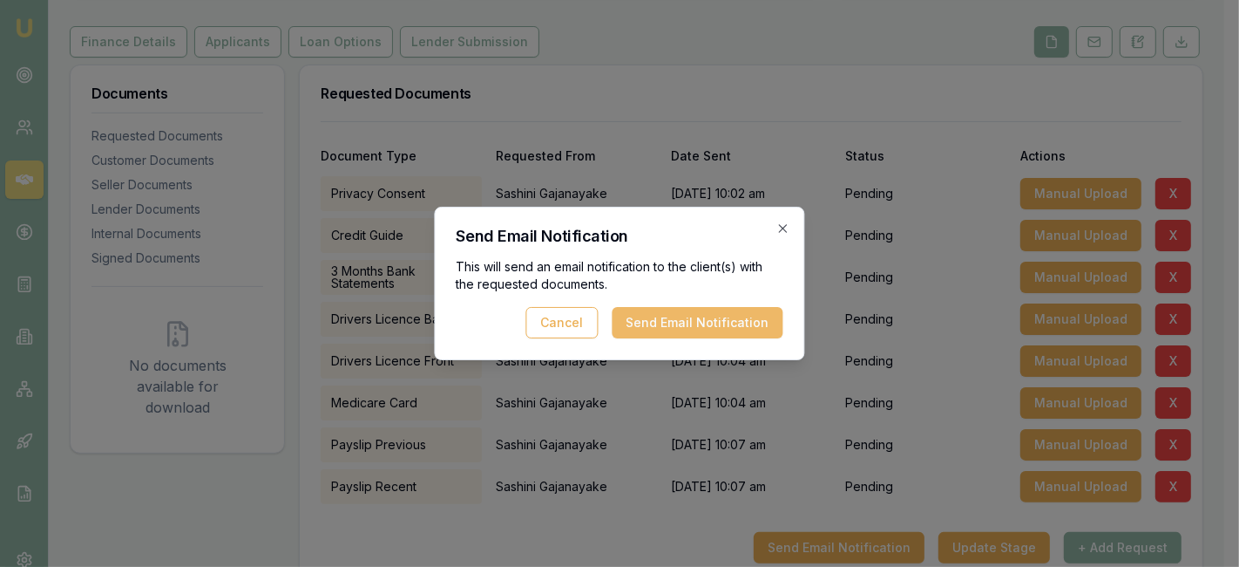
click at [716, 332] on button "Send Email Notification" at bounding box center [698, 322] width 171 height 31
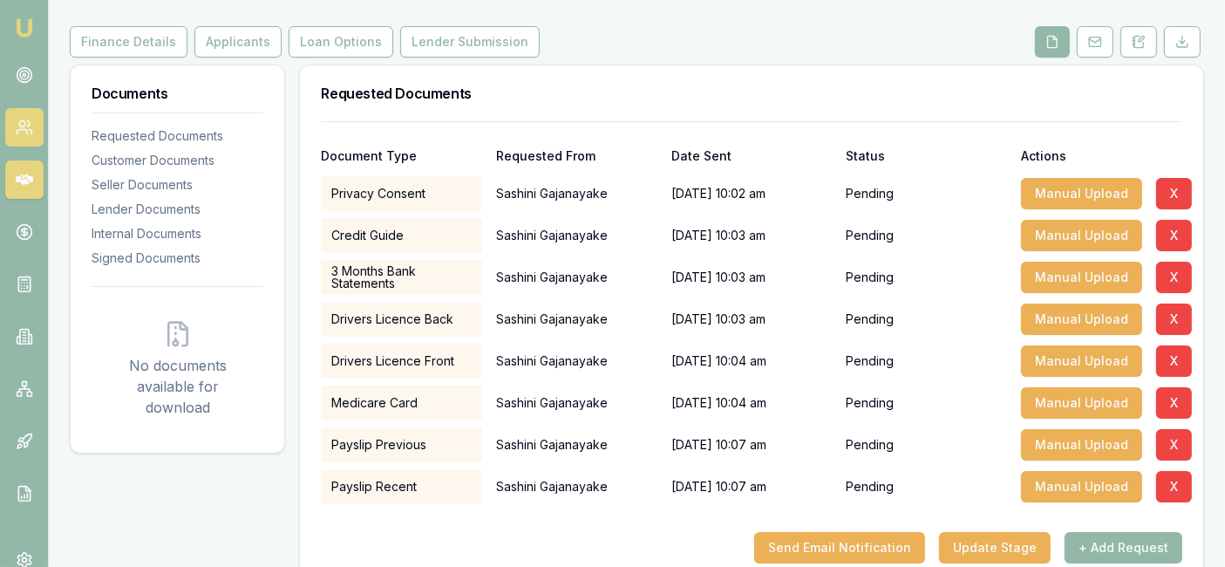
click at [26, 122] on icon at bounding box center [24, 127] width 17 height 17
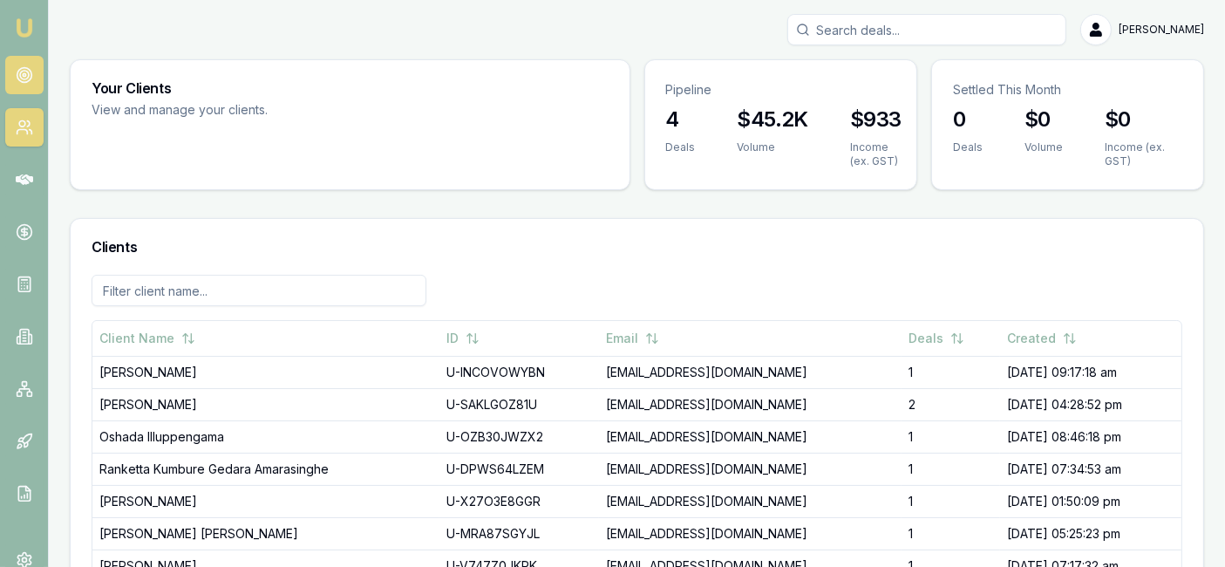
click at [30, 78] on circle at bounding box center [24, 75] width 15 height 15
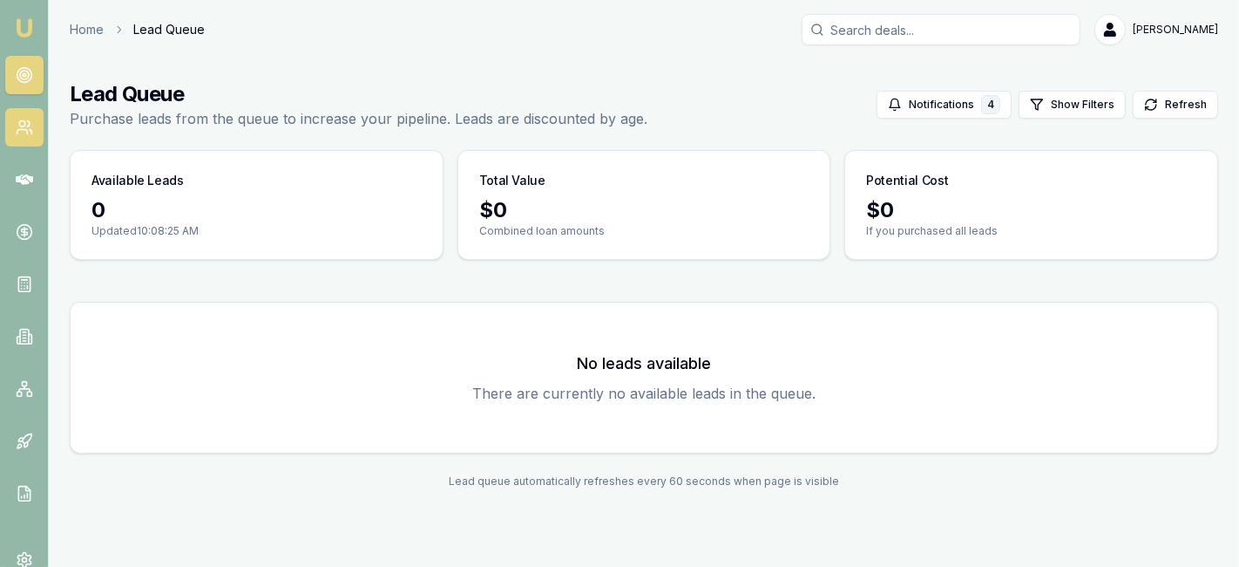
click at [24, 124] on icon at bounding box center [24, 127] width 17 height 17
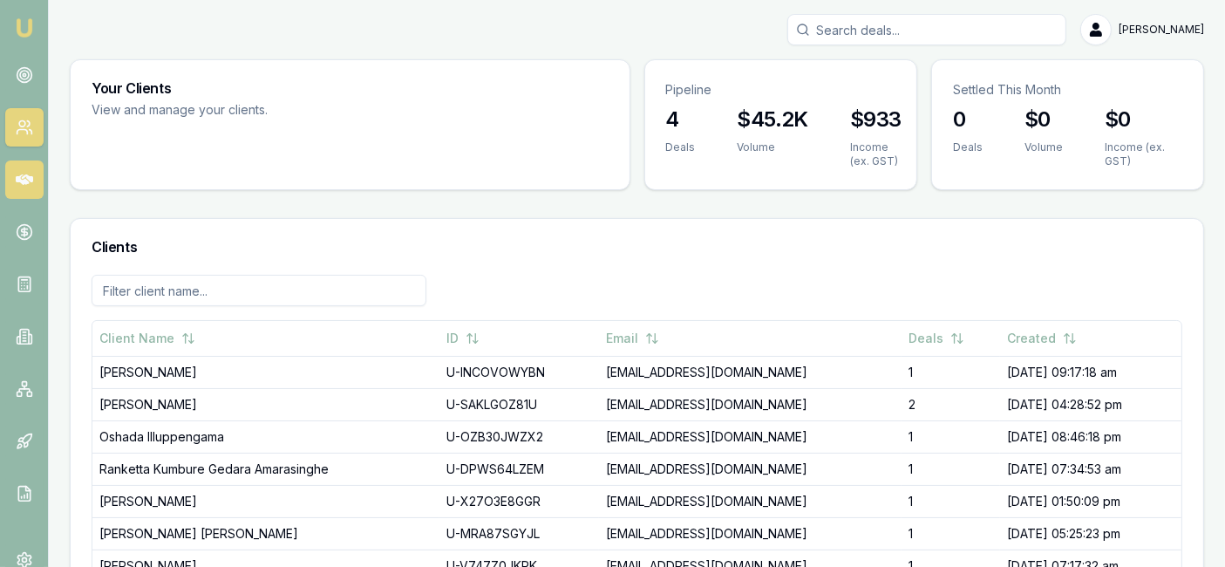
click at [25, 187] on icon at bounding box center [24, 179] width 17 height 17
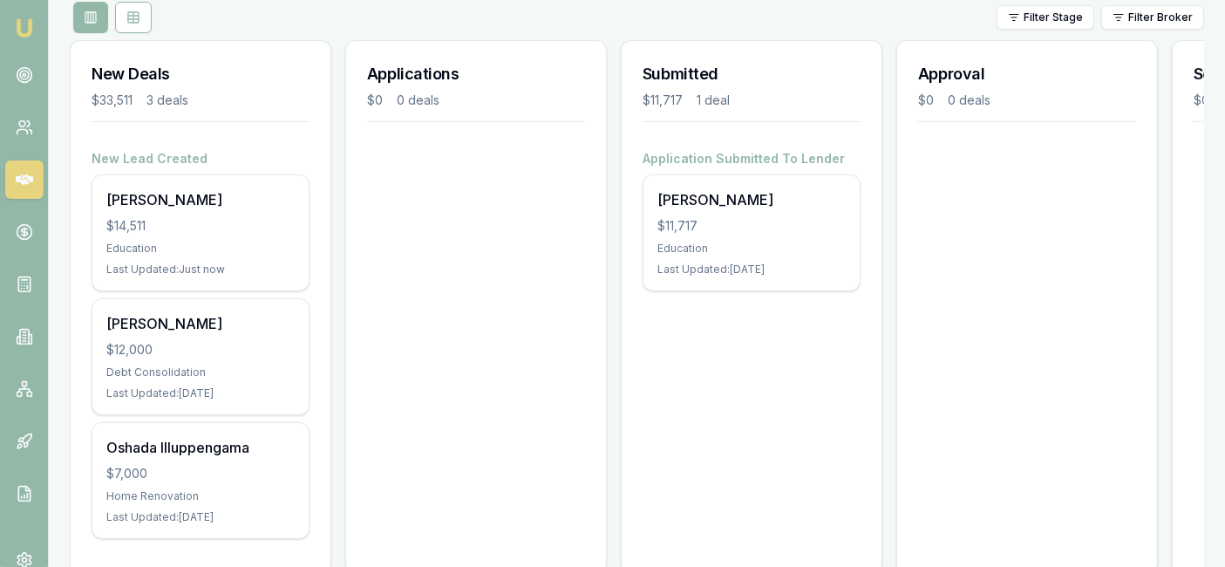
scroll to position [263, 0]
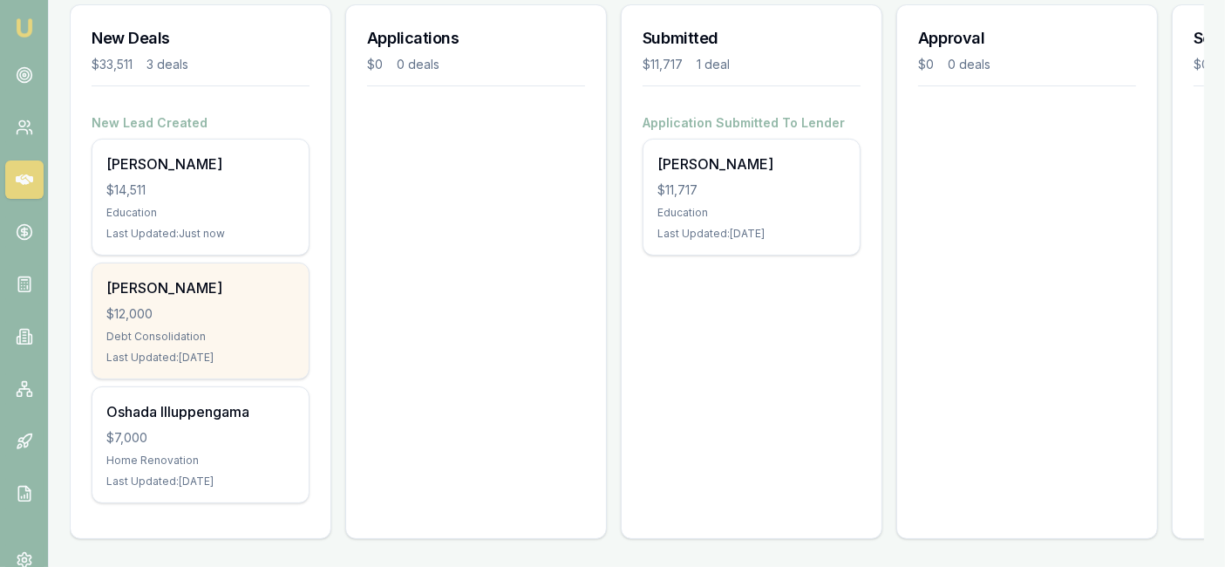
click at [209, 329] on div "Debt Consolidation" at bounding box center [200, 336] width 188 height 14
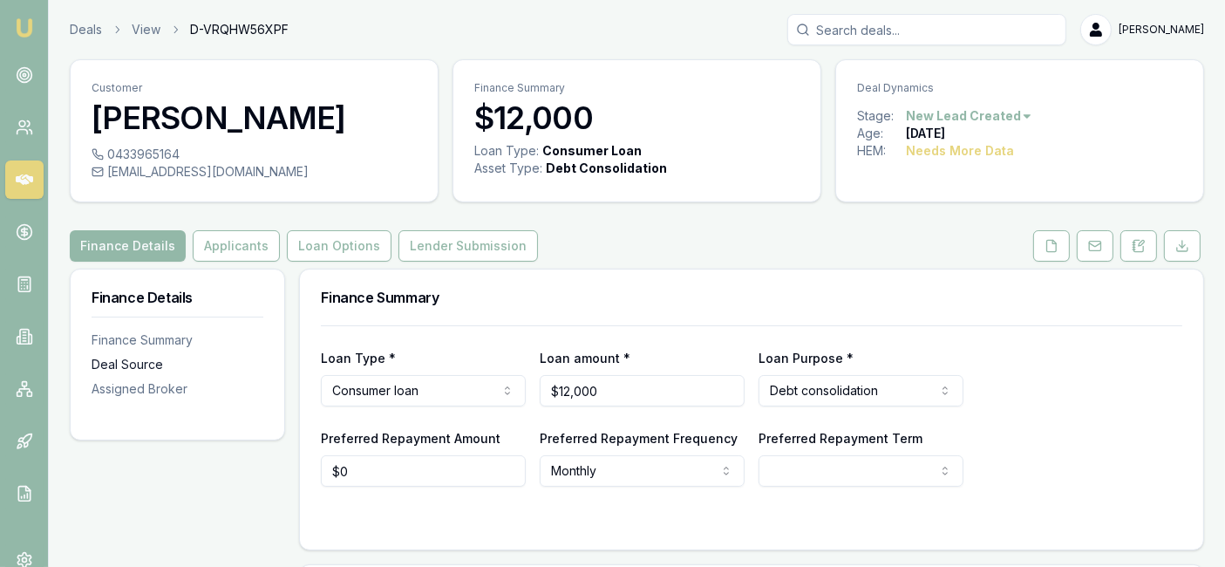
click at [152, 372] on div "Deal Source" at bounding box center [178, 364] width 172 height 17
click at [241, 244] on button "Applicants" at bounding box center [236, 245] width 87 height 31
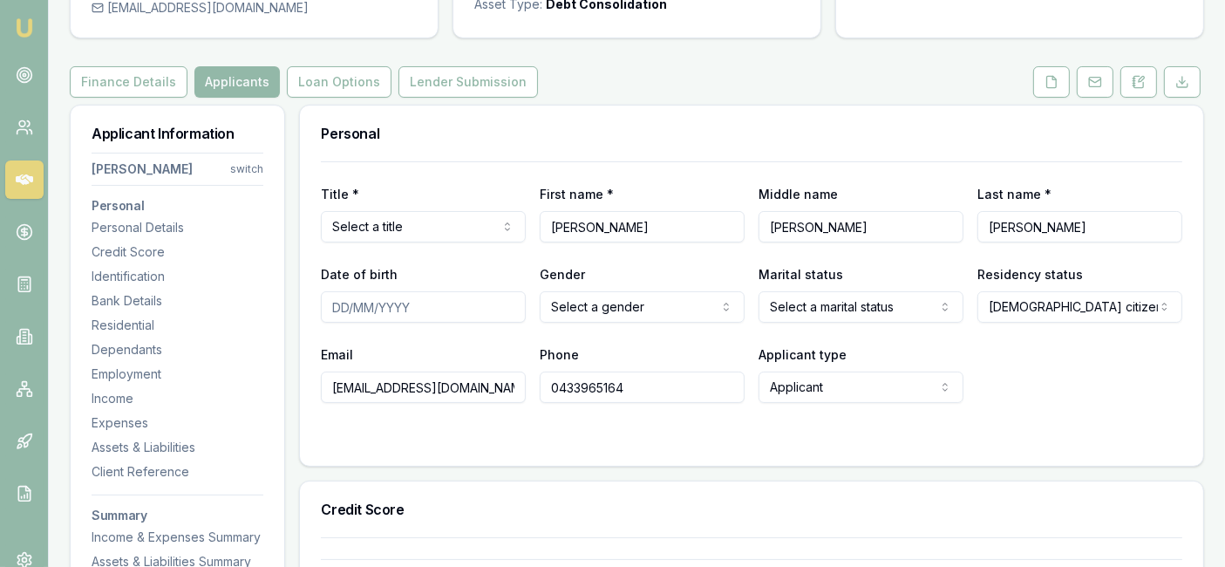
scroll to position [164, 0]
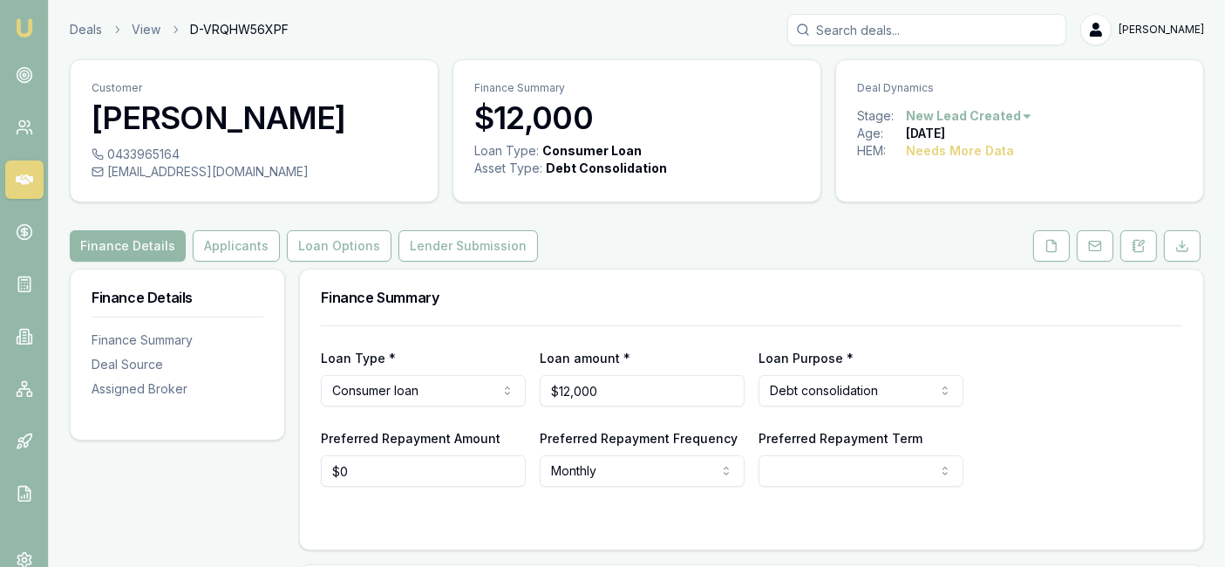
click at [22, 175] on icon at bounding box center [24, 179] width 17 height 10
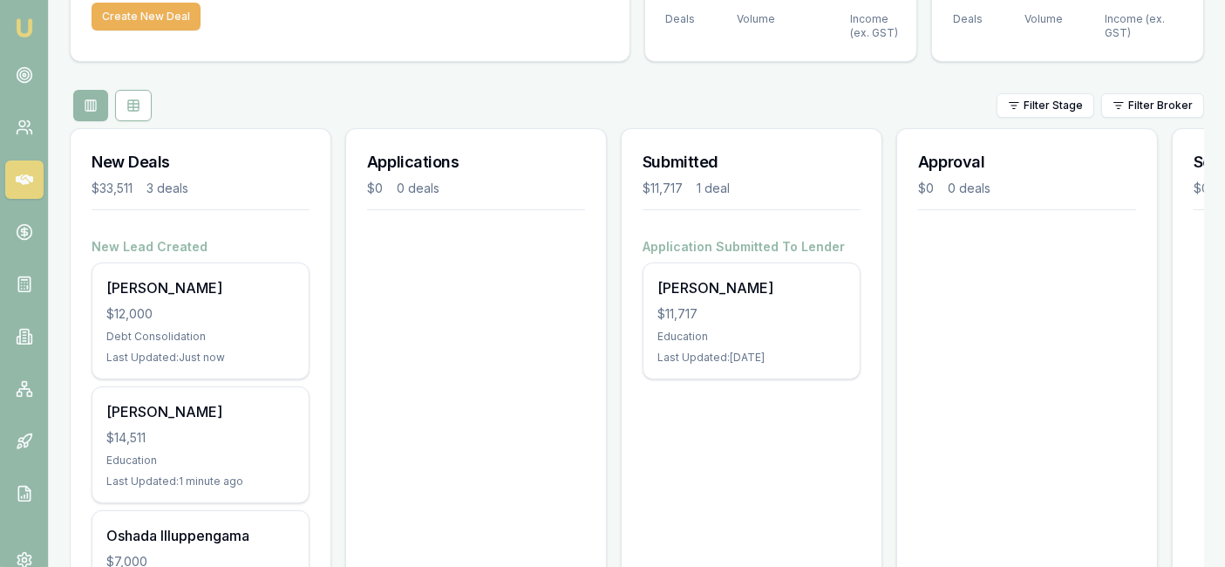
scroll to position [127, 0]
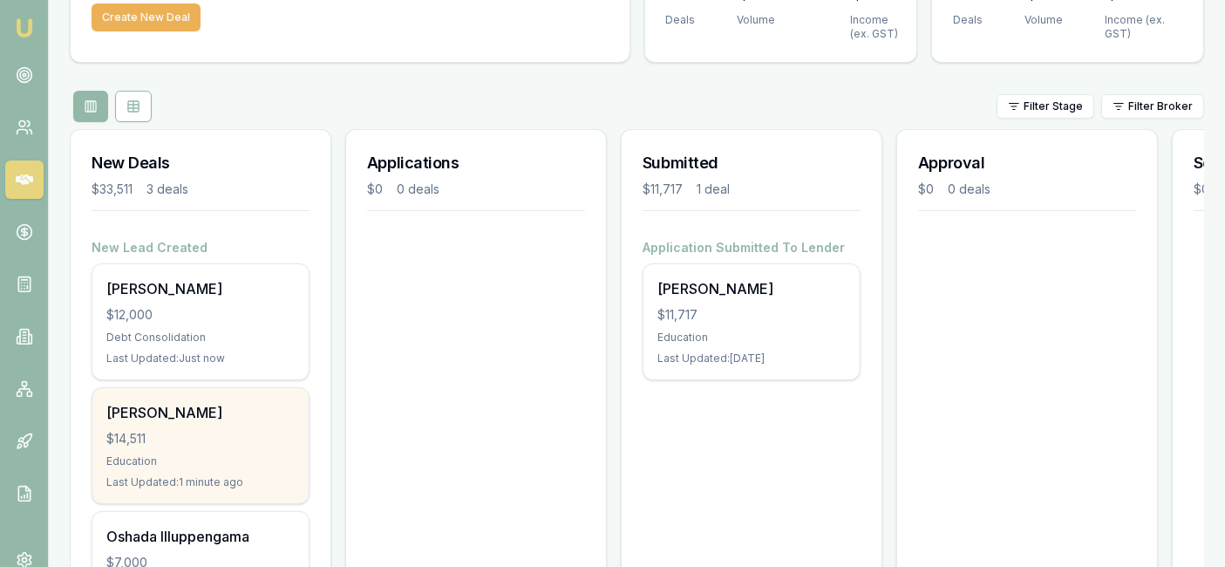
click at [203, 454] on div "Education" at bounding box center [200, 461] width 188 height 14
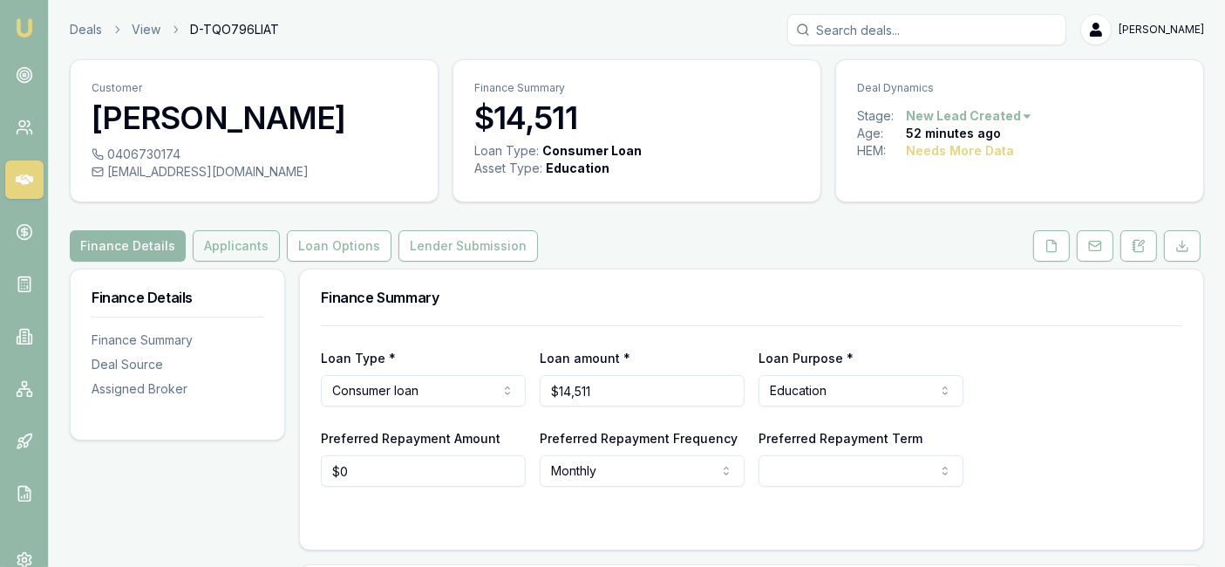
click at [221, 245] on button "Applicants" at bounding box center [236, 245] width 87 height 31
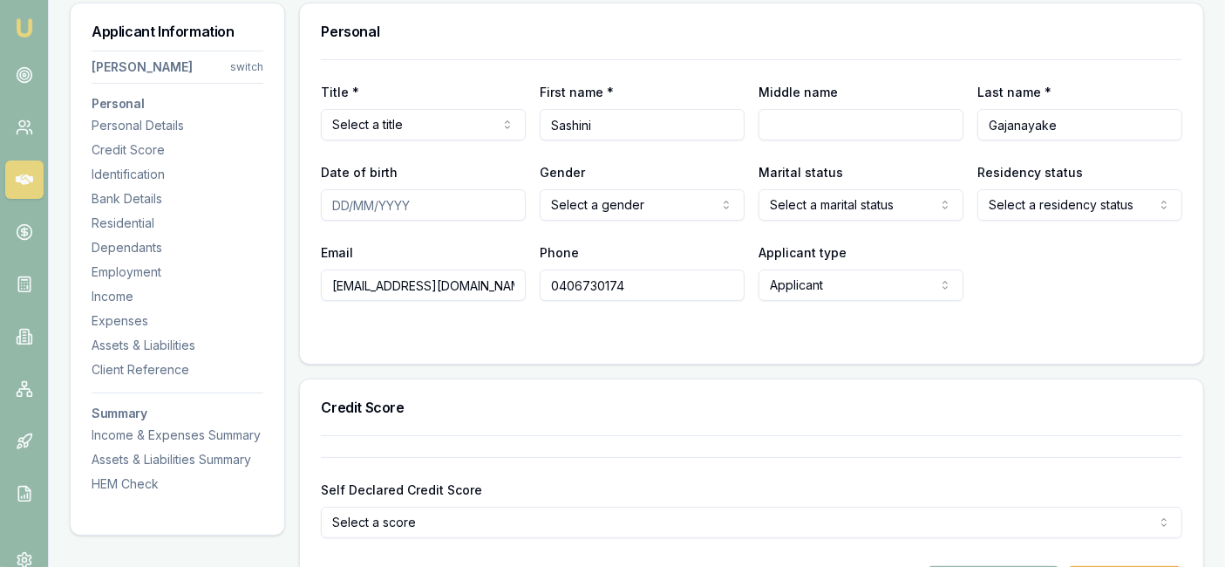
scroll to position [284, 0]
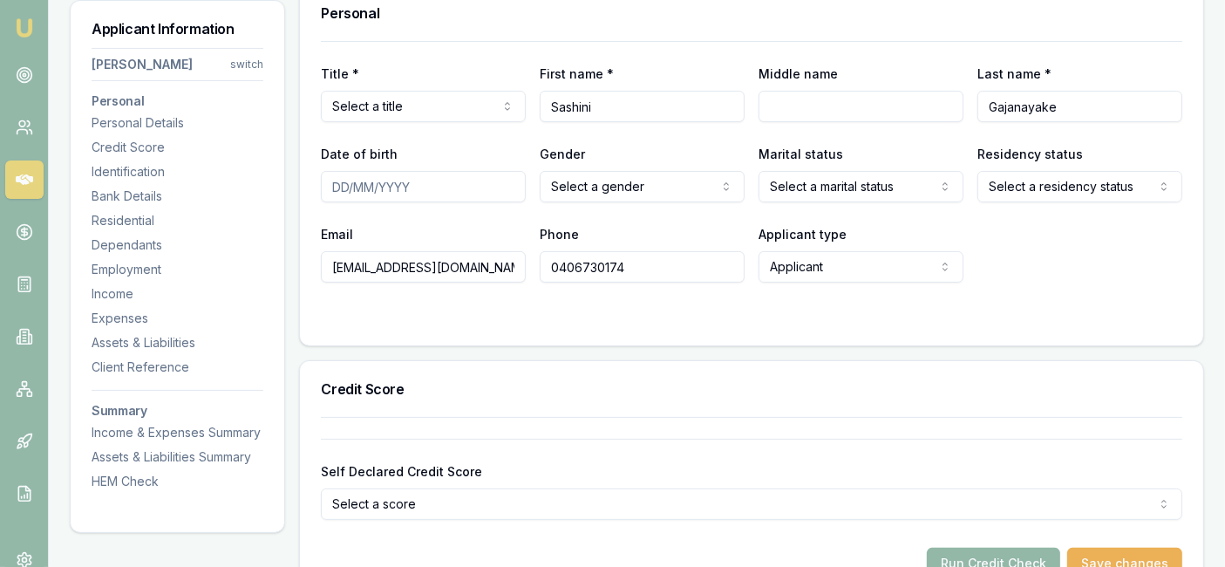
drag, startPoint x: 472, startPoint y: 269, endPoint x: 316, endPoint y: 274, distance: 156.9
click at [316, 274] on div "Title * Select a title Mr Mrs Miss Ms Dr Prof First name * [PERSON_NAME] Middle…" at bounding box center [751, 193] width 903 height 304
